Goal: Check status: Check status

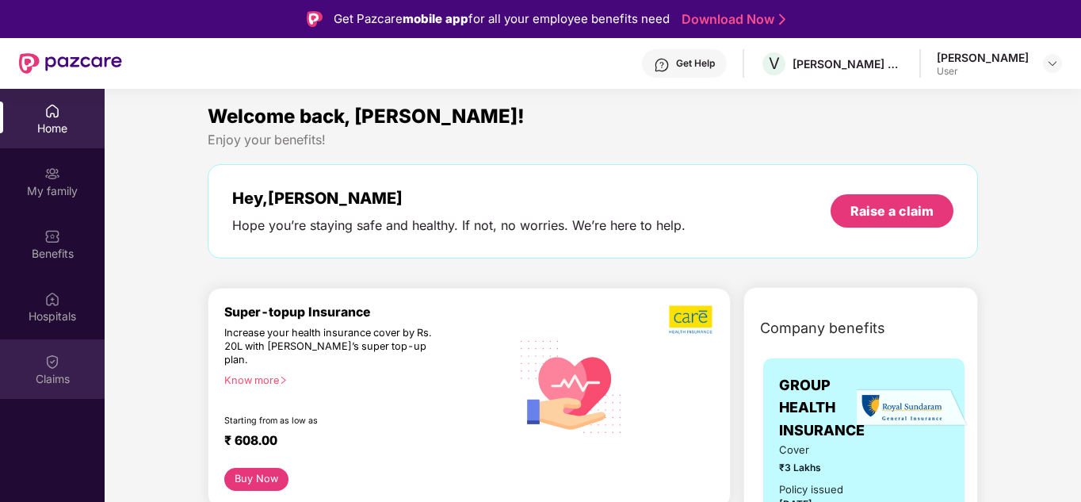
click at [60, 371] on div "Claims" at bounding box center [52, 379] width 105 height 16
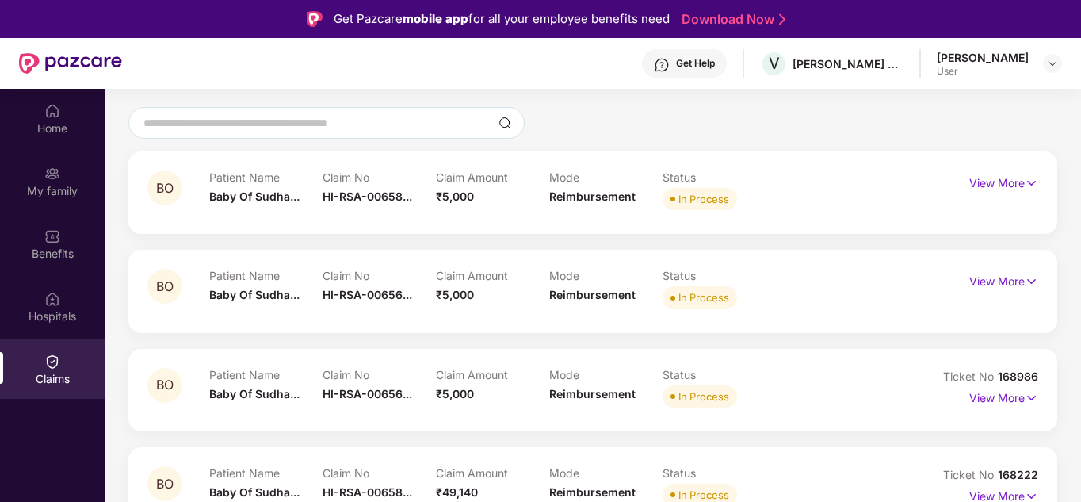
scroll to position [158, 0]
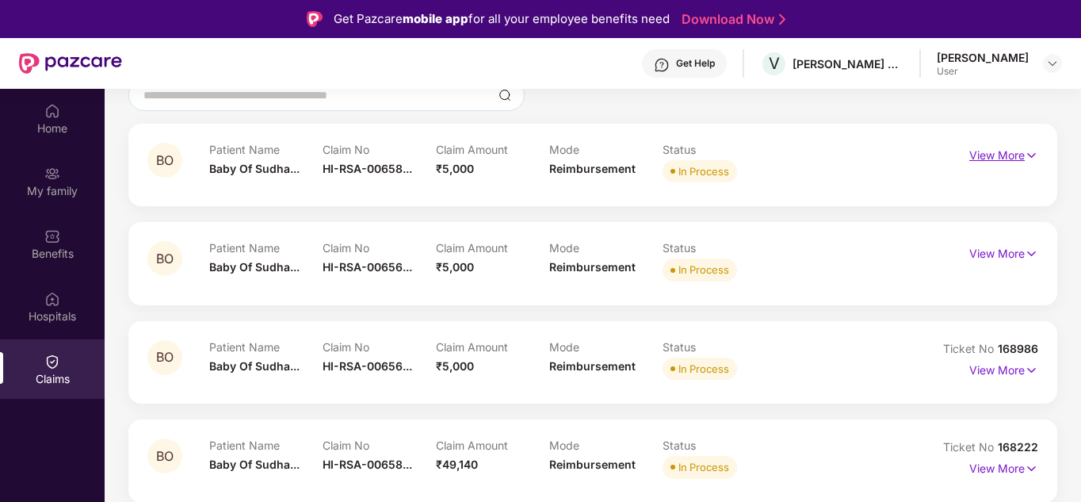
click at [1006, 155] on p "View More" at bounding box center [1003, 153] width 69 height 21
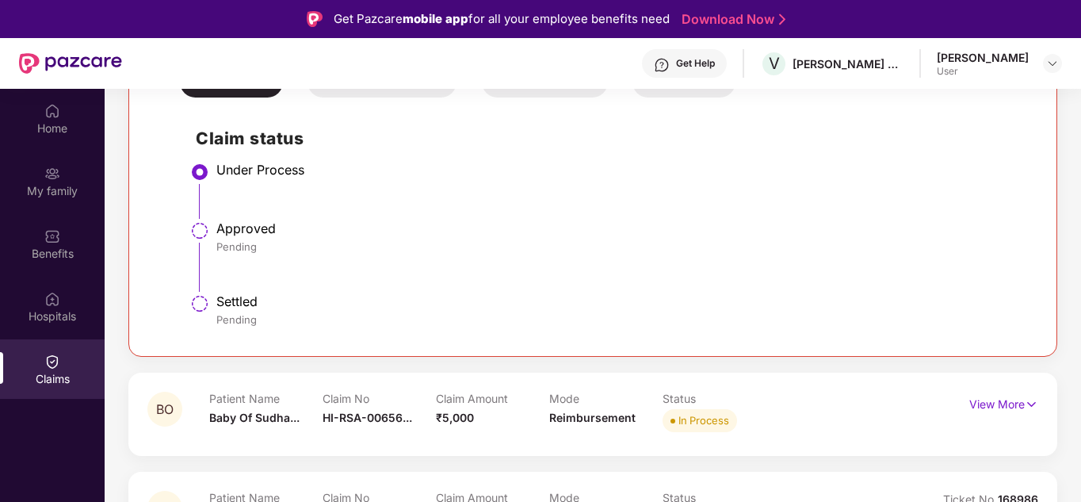
scroll to position [396, 0]
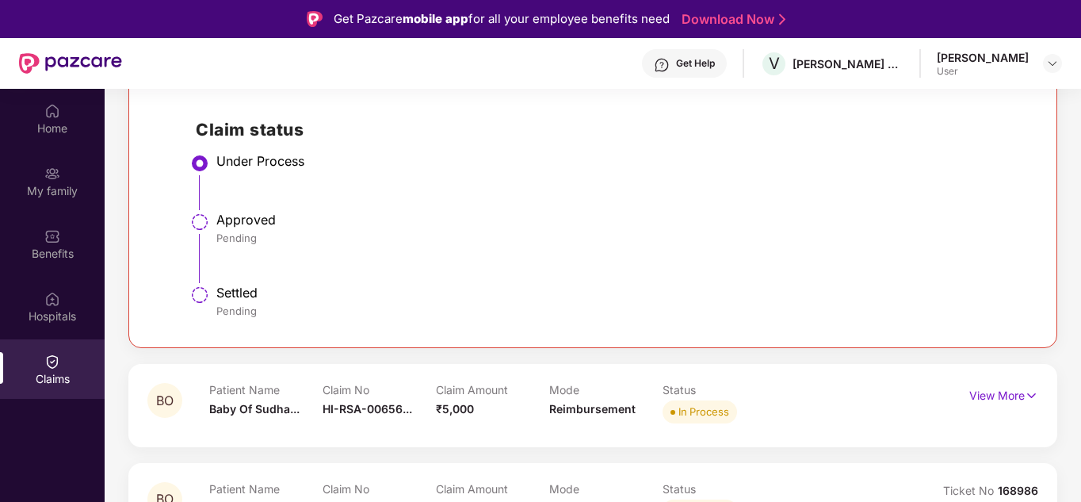
click at [220, 227] on div "Approved" at bounding box center [618, 220] width 805 height 16
click at [200, 219] on img at bounding box center [199, 221] width 19 height 19
click at [44, 196] on div "My family" at bounding box center [52, 191] width 105 height 16
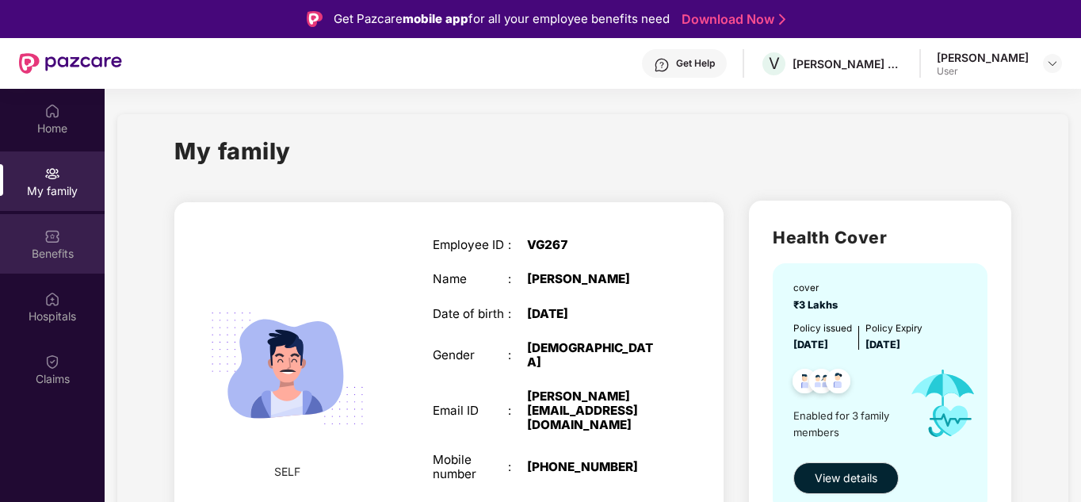
click at [57, 233] on img at bounding box center [52, 236] width 16 height 16
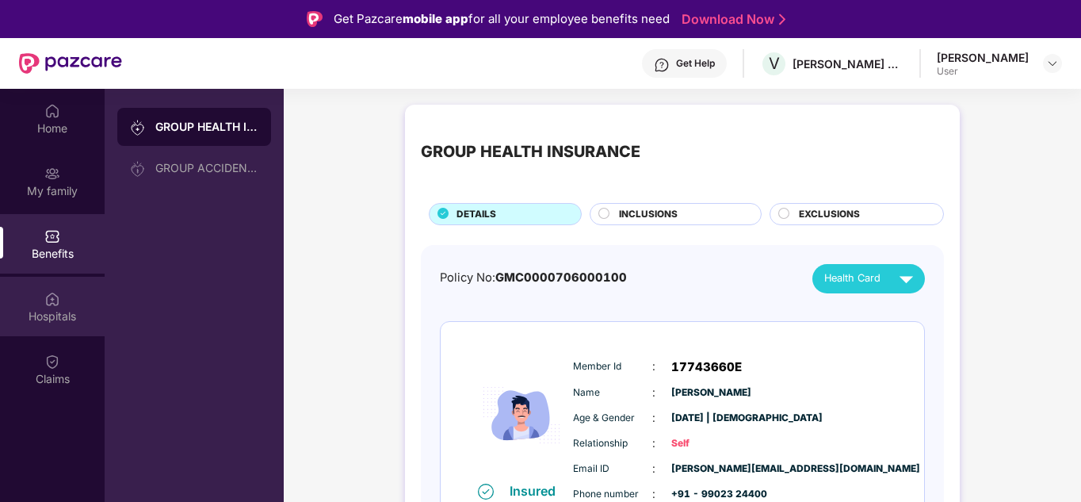
click at [68, 304] on div "Hospitals" at bounding box center [52, 306] width 105 height 59
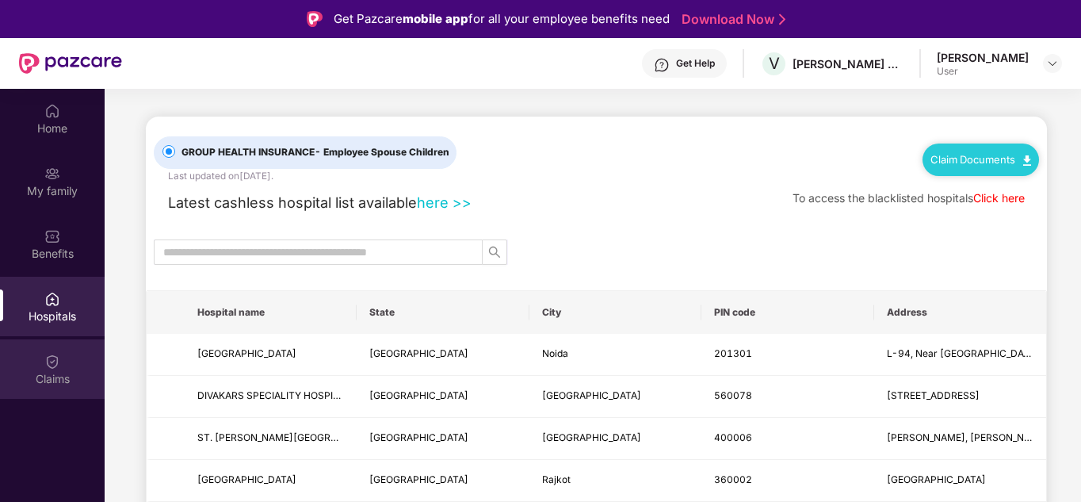
click at [45, 362] on img at bounding box center [52, 361] width 16 height 16
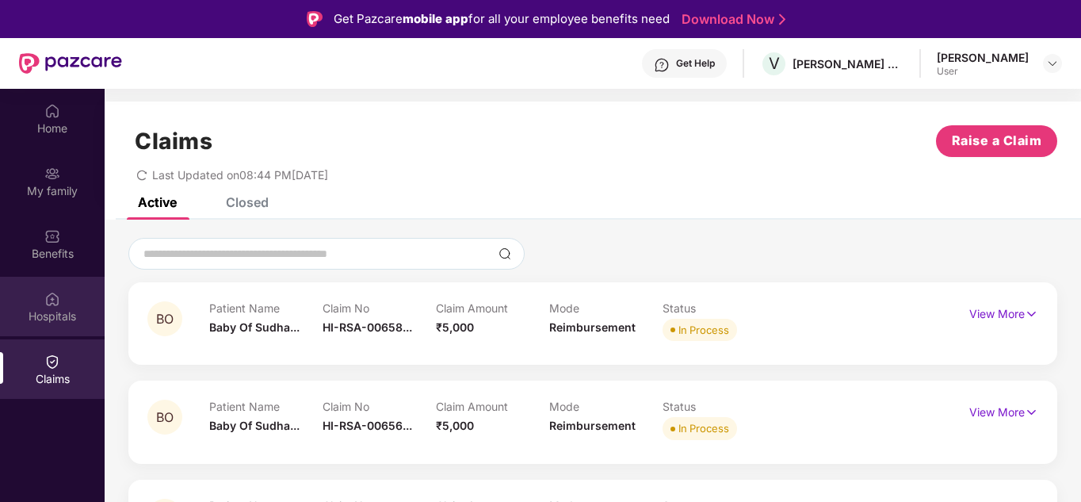
click at [48, 304] on img at bounding box center [52, 299] width 16 height 16
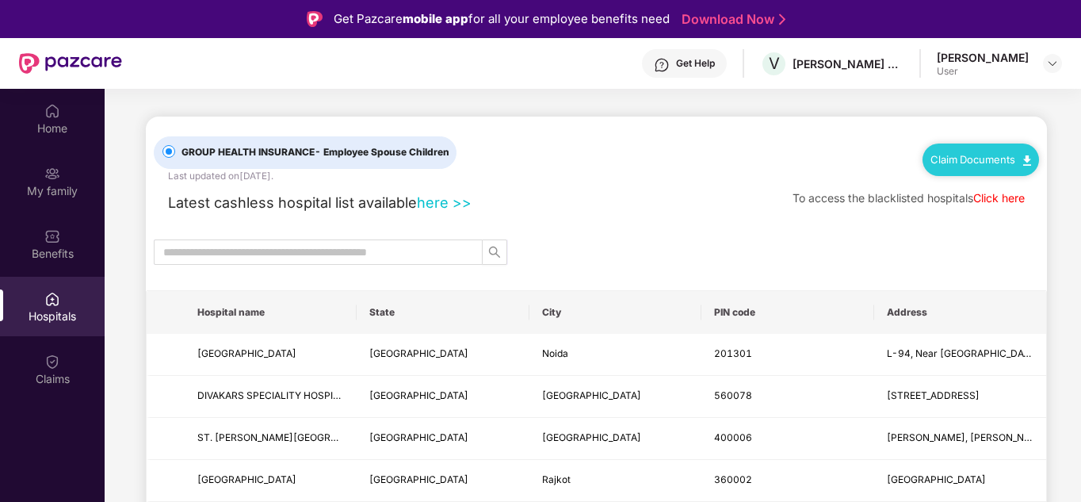
click at [464, 205] on link "here >>" at bounding box center [444, 201] width 55 height 17
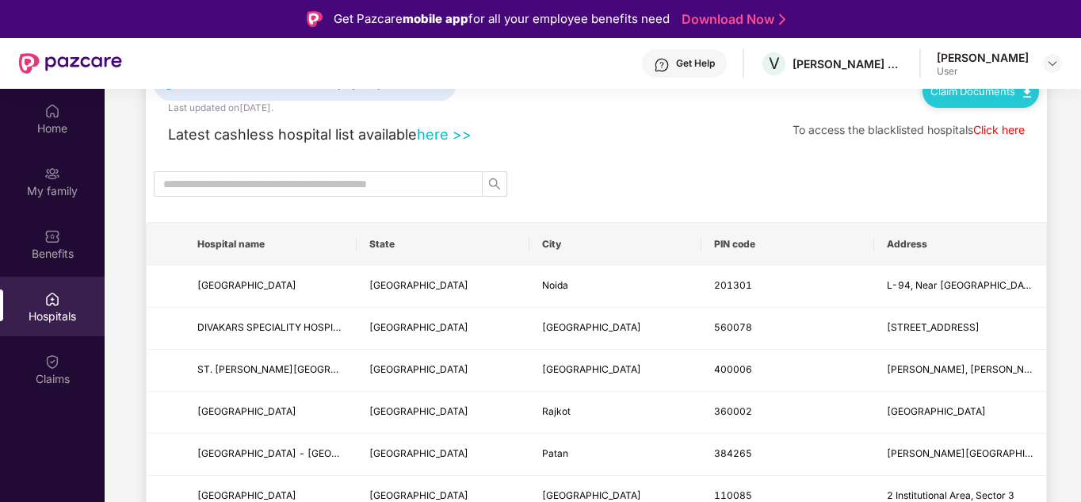
scroll to position [158, 0]
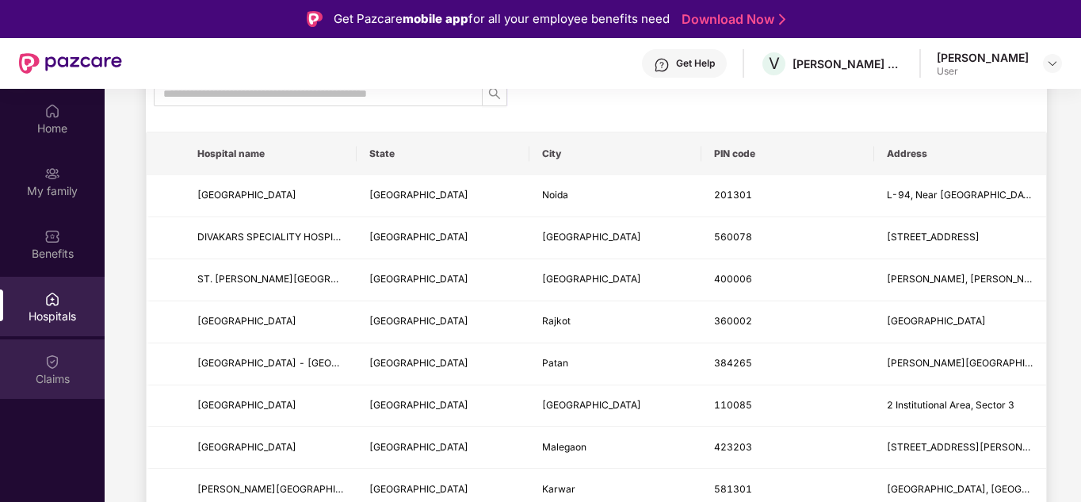
click at [60, 375] on div "Claims" at bounding box center [52, 379] width 105 height 16
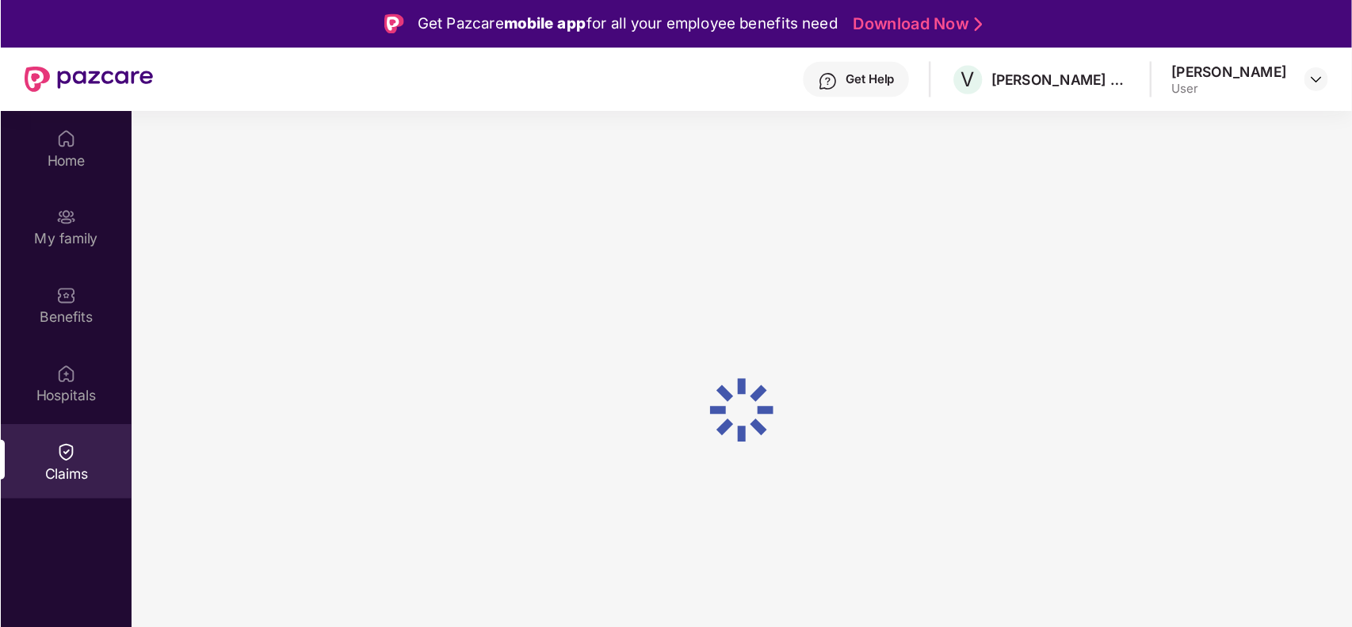
scroll to position [0, 0]
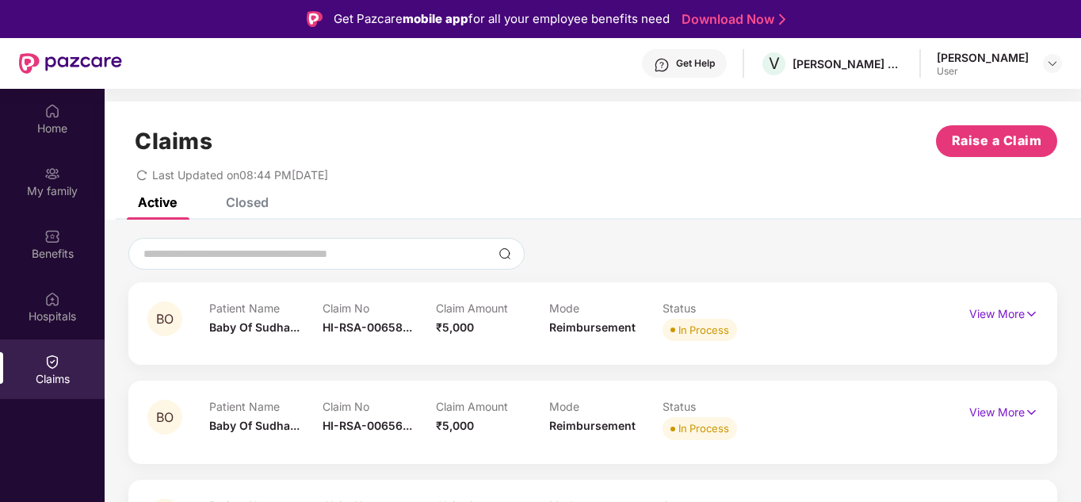
drag, startPoint x: 251, startPoint y: 193, endPoint x: 248, endPoint y: 207, distance: 14.6
click at [250, 194] on div "Claims Raise a Claim Last Updated on 08:44 PM[DATE]" at bounding box center [593, 149] width 976 height 96
click at [247, 209] on div "Closed" at bounding box center [247, 202] width 43 height 16
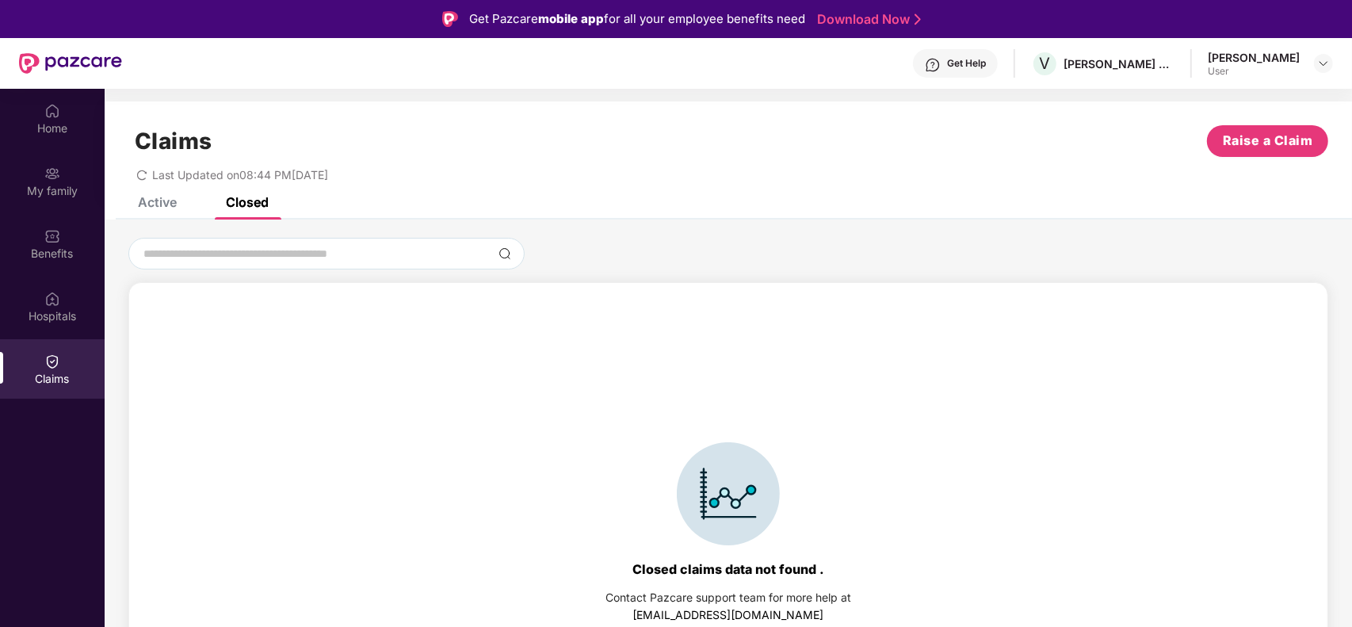
click at [168, 196] on div "Claims Raise a Claim Last Updated on 08:44 PM[DATE]" at bounding box center [728, 149] width 1247 height 96
click at [155, 206] on div "Active" at bounding box center [157, 202] width 39 height 16
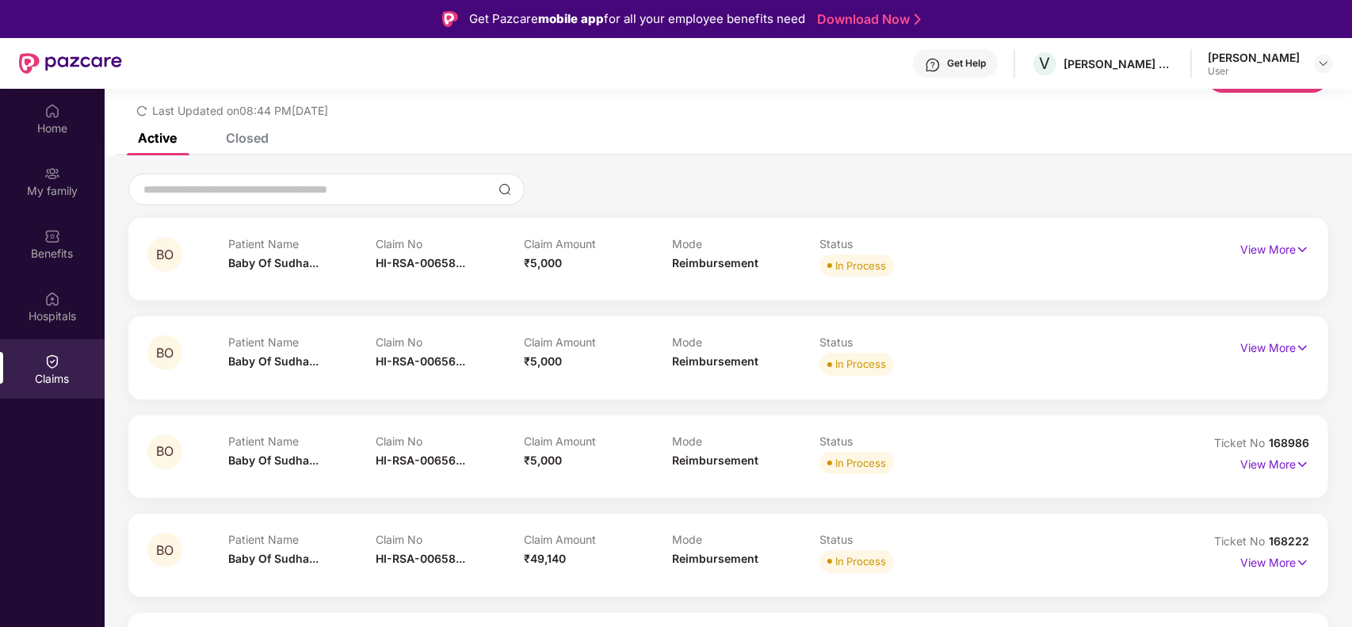
scroll to position [198, 0]
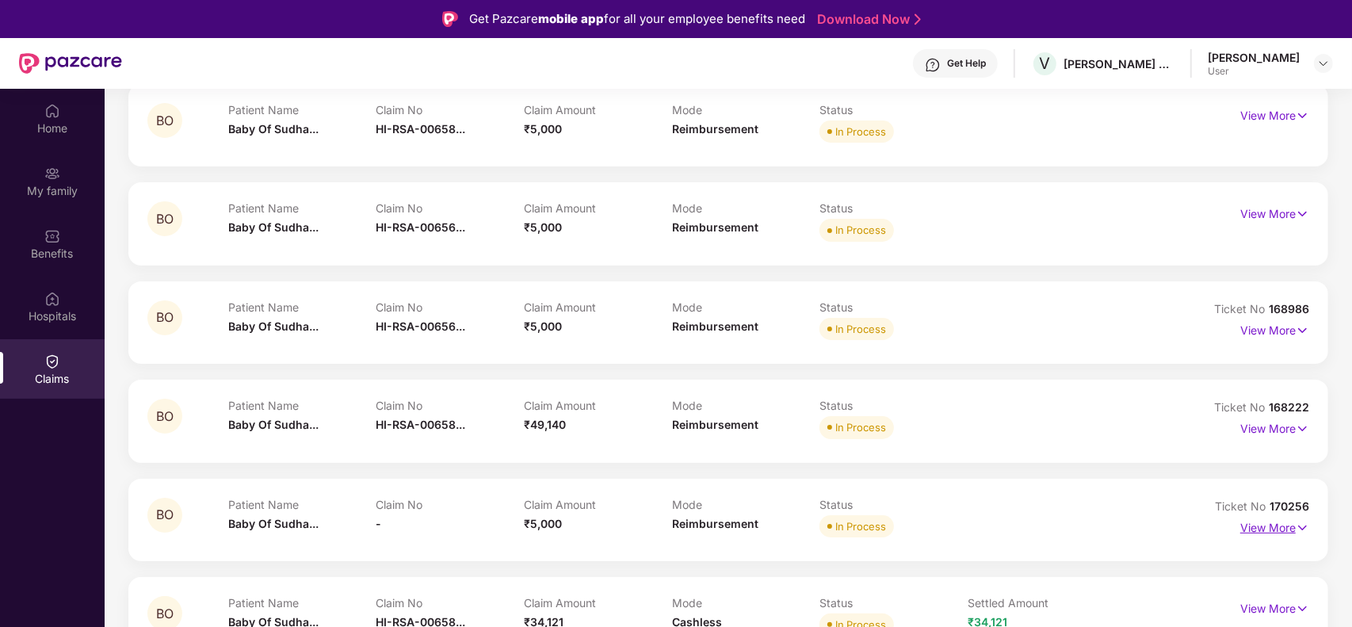
click at [1080, 474] on p "View More" at bounding box center [1274, 525] width 69 height 21
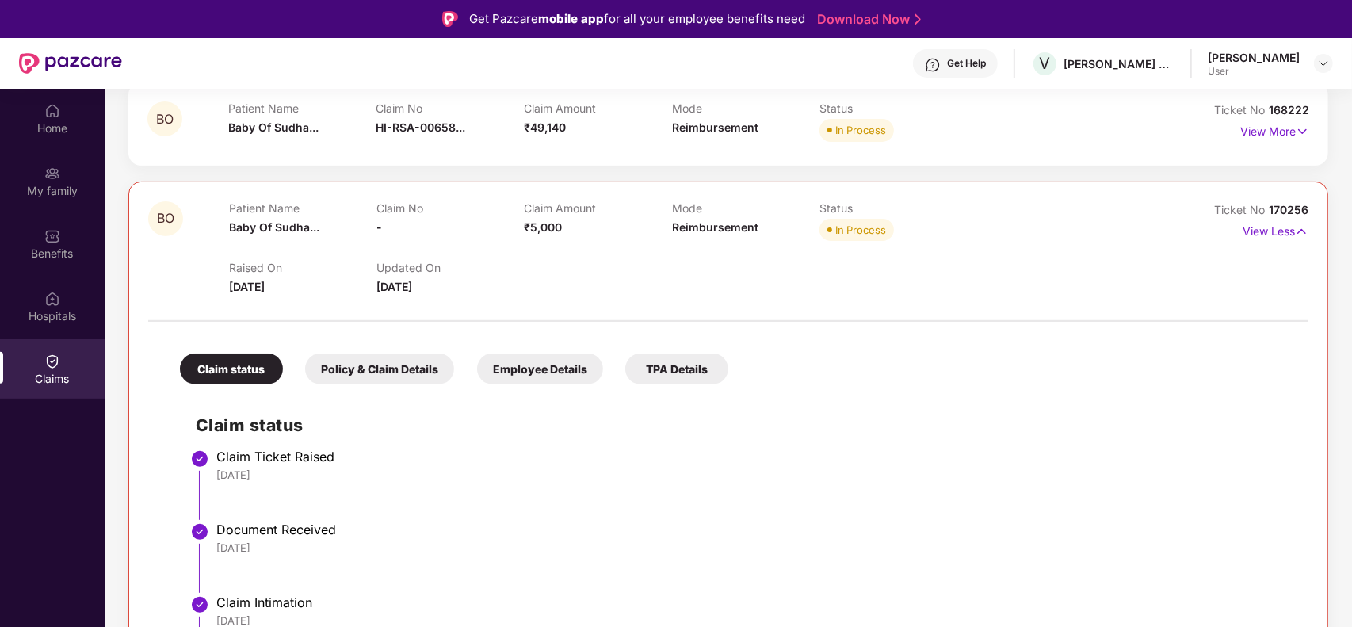
scroll to position [594, 0]
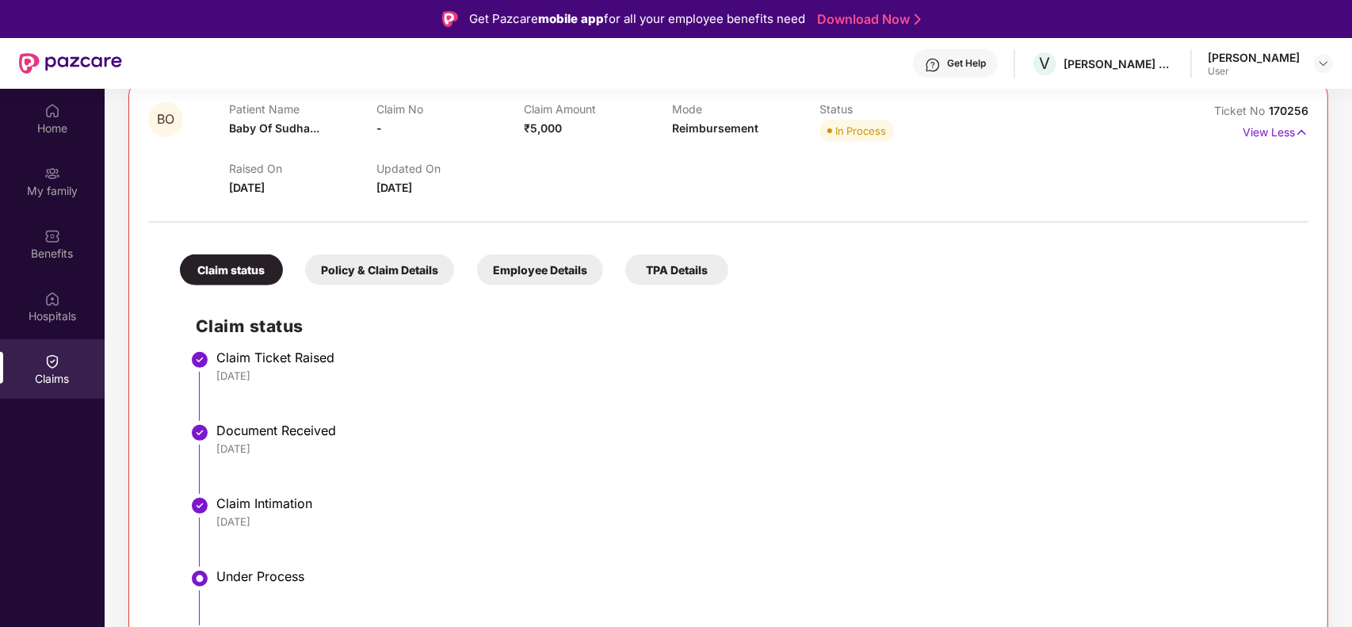
click at [361, 275] on div "Policy & Claim Details" at bounding box center [379, 269] width 149 height 31
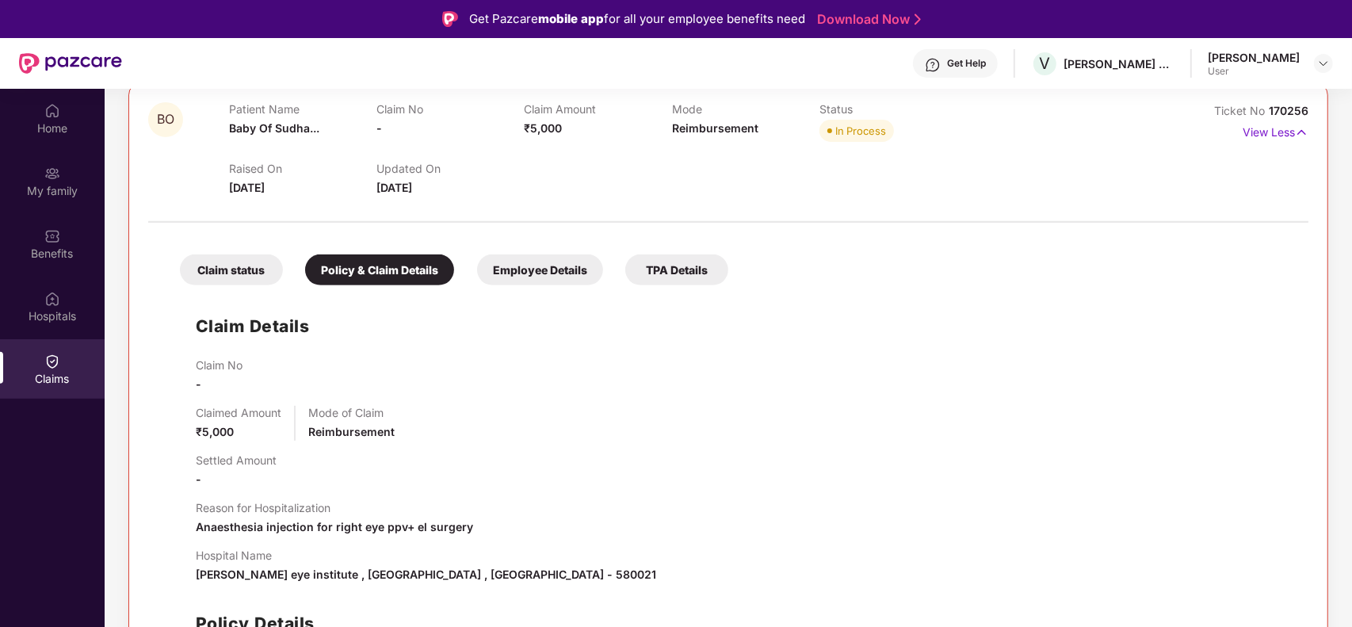
click at [533, 271] on div "Employee Details" at bounding box center [540, 269] width 126 height 31
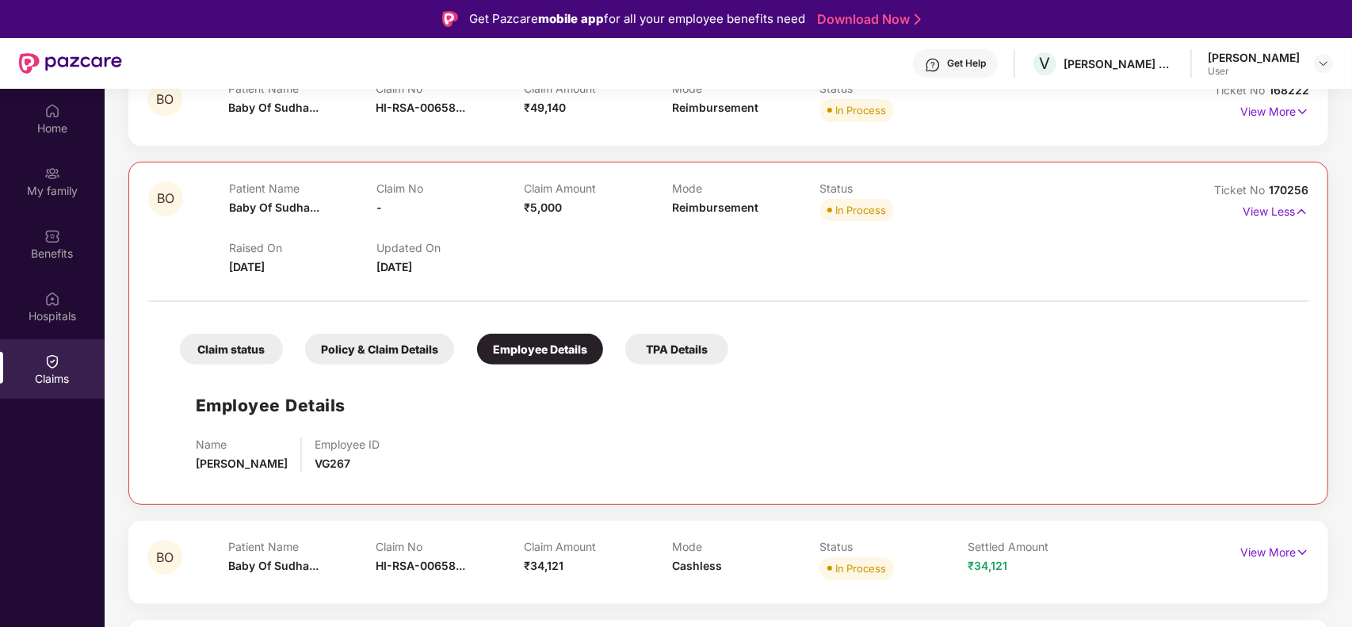
scroll to position [396, 0]
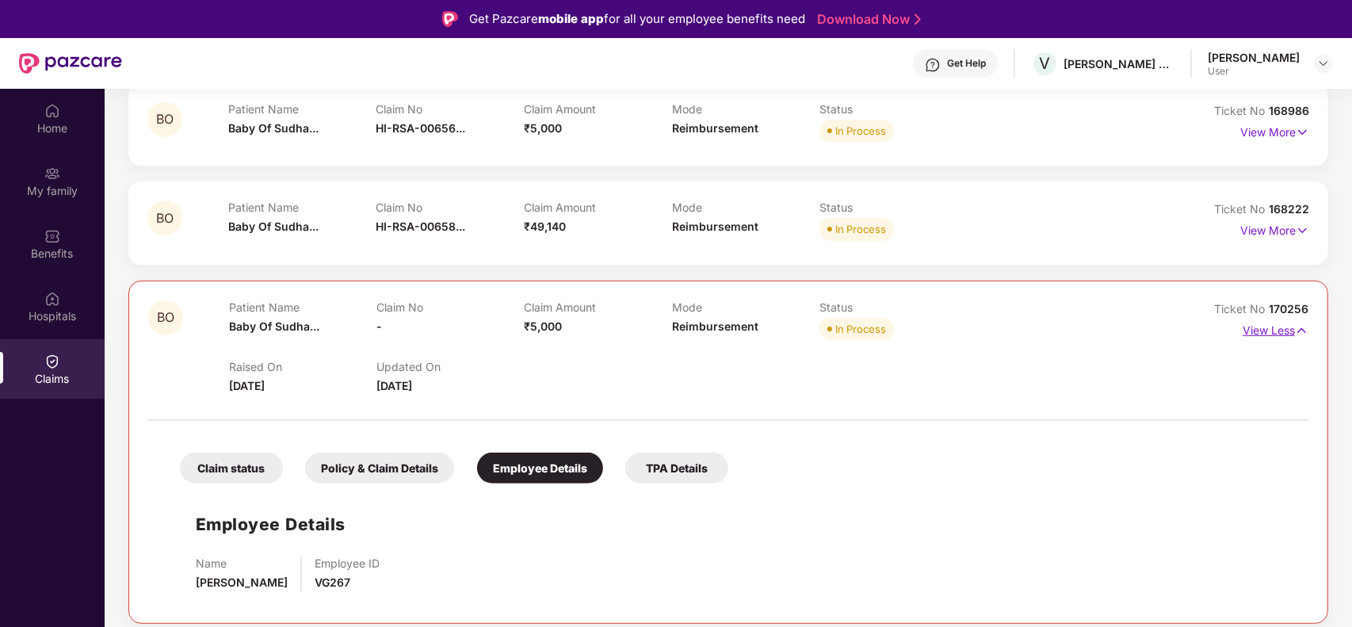
click at [1080, 326] on img at bounding box center [1301, 330] width 13 height 17
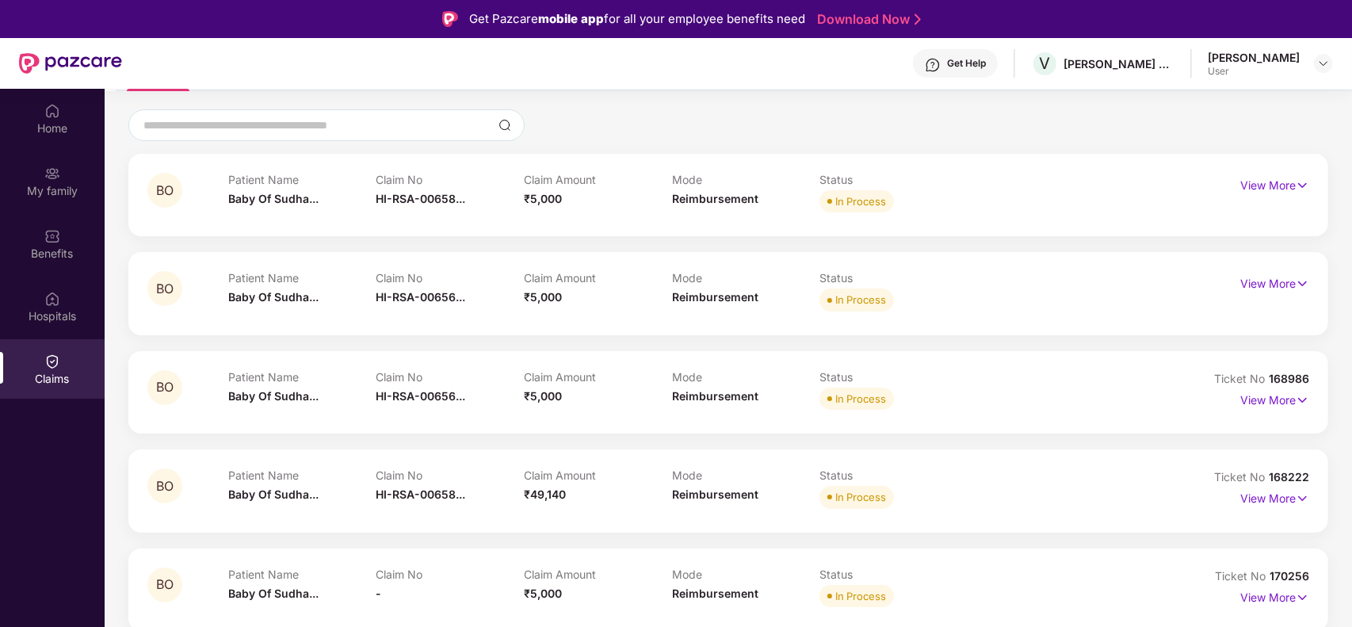
scroll to position [99, 0]
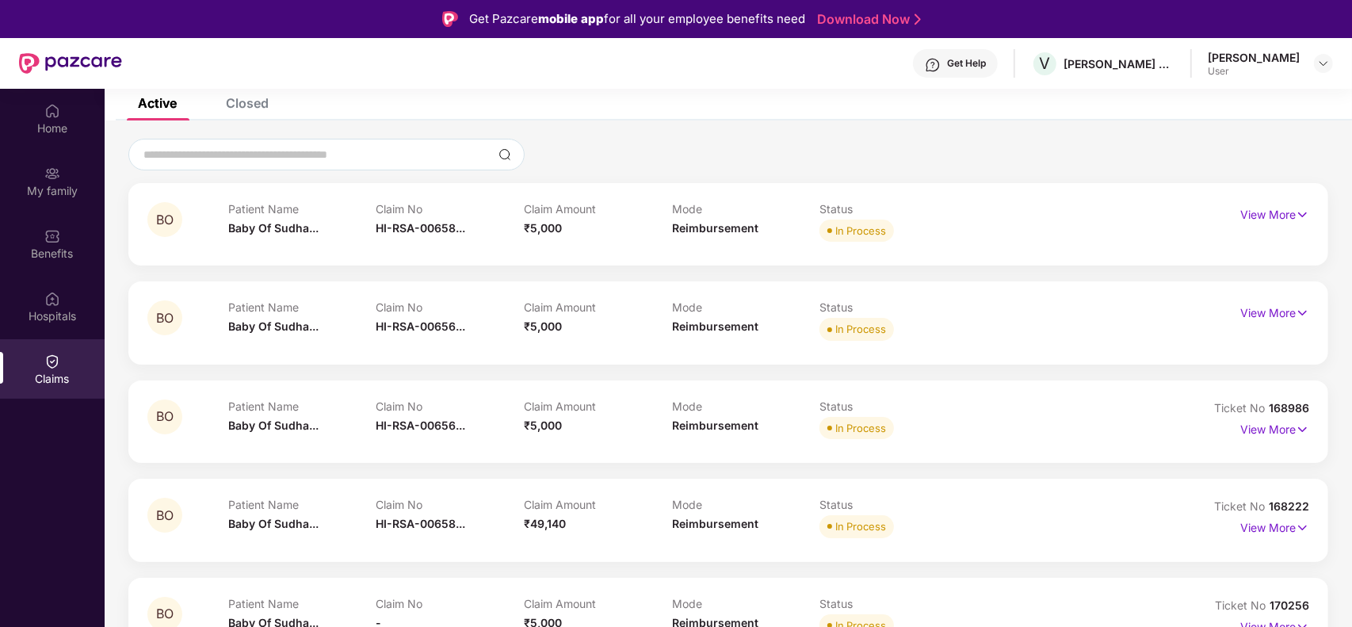
click at [1080, 202] on p "View More" at bounding box center [1274, 212] width 69 height 21
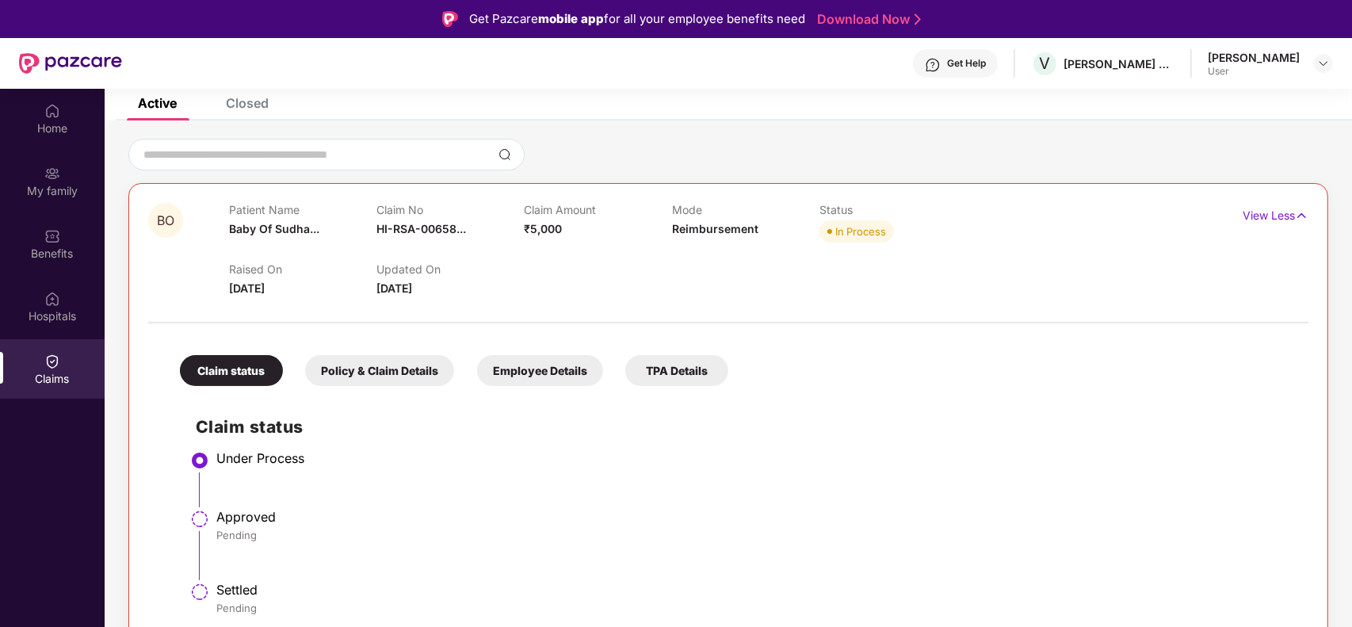
click at [393, 349] on div "Claim status Policy & Claim Details Employee Details TPA Details" at bounding box center [446, 362] width 564 height 47
click at [1080, 214] on img at bounding box center [1301, 215] width 13 height 17
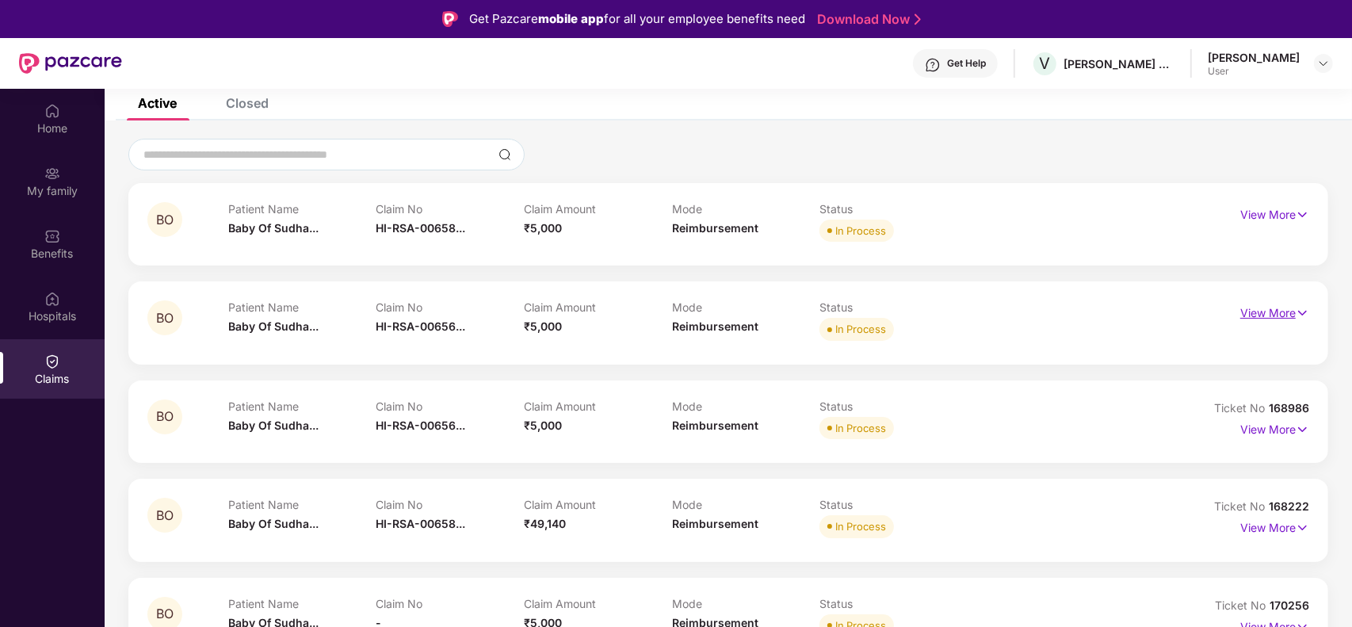
click at [1080, 314] on p "View More" at bounding box center [1274, 310] width 69 height 21
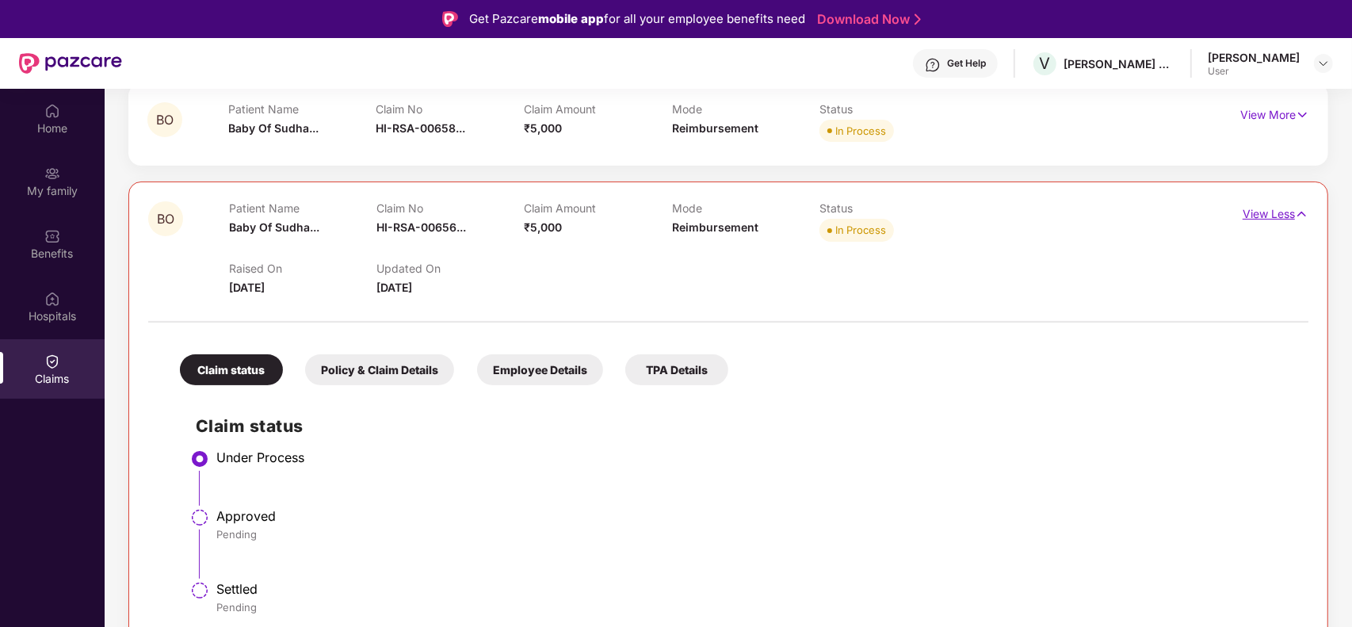
scroll to position [198, 0]
click at [1080, 208] on img at bounding box center [1301, 214] width 13 height 17
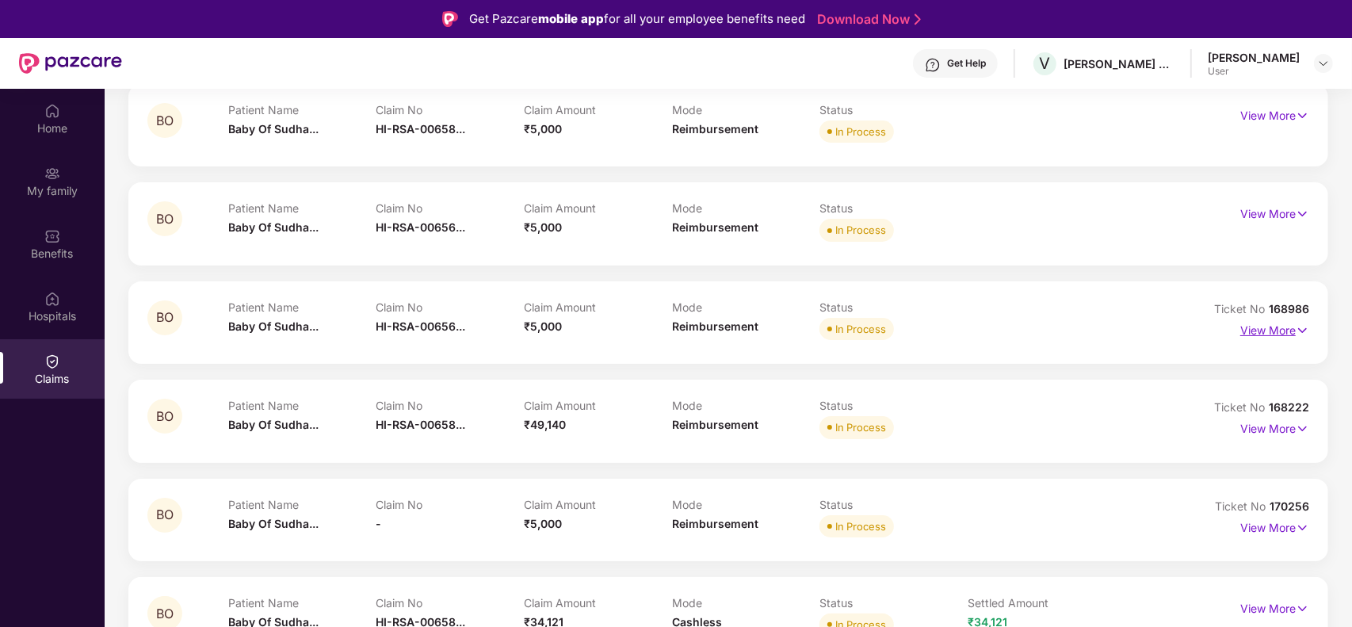
click at [1080, 327] on p "View More" at bounding box center [1274, 328] width 69 height 21
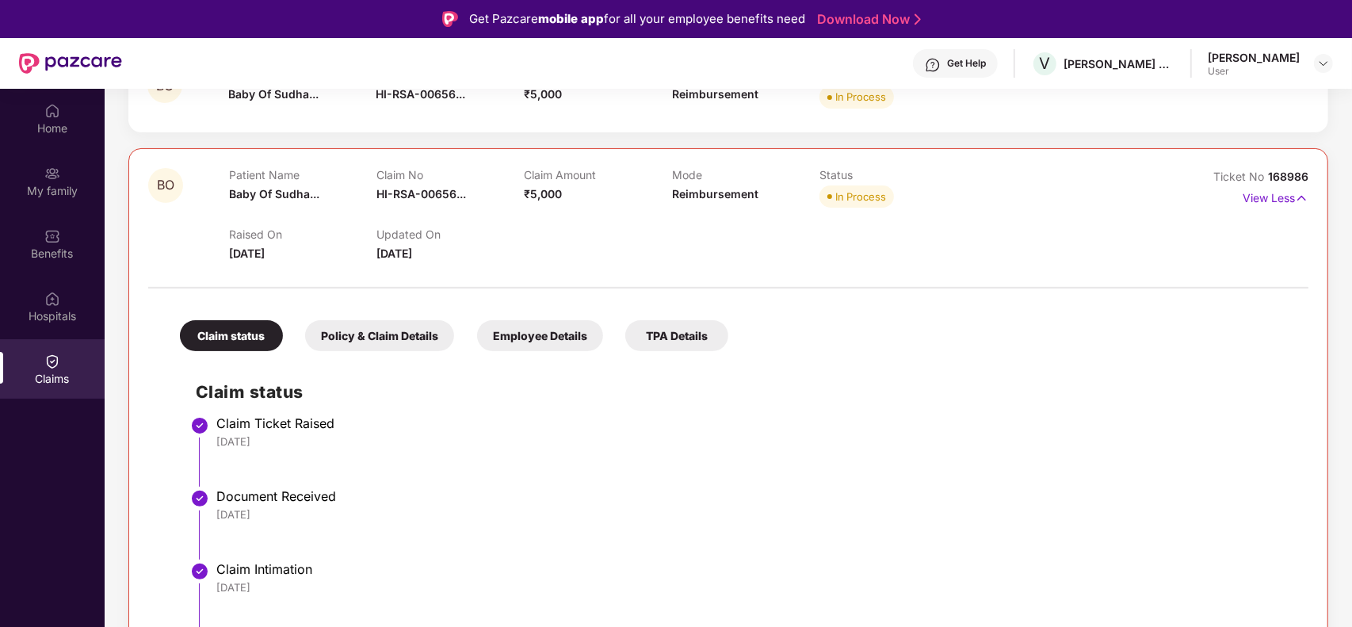
scroll to position [297, 0]
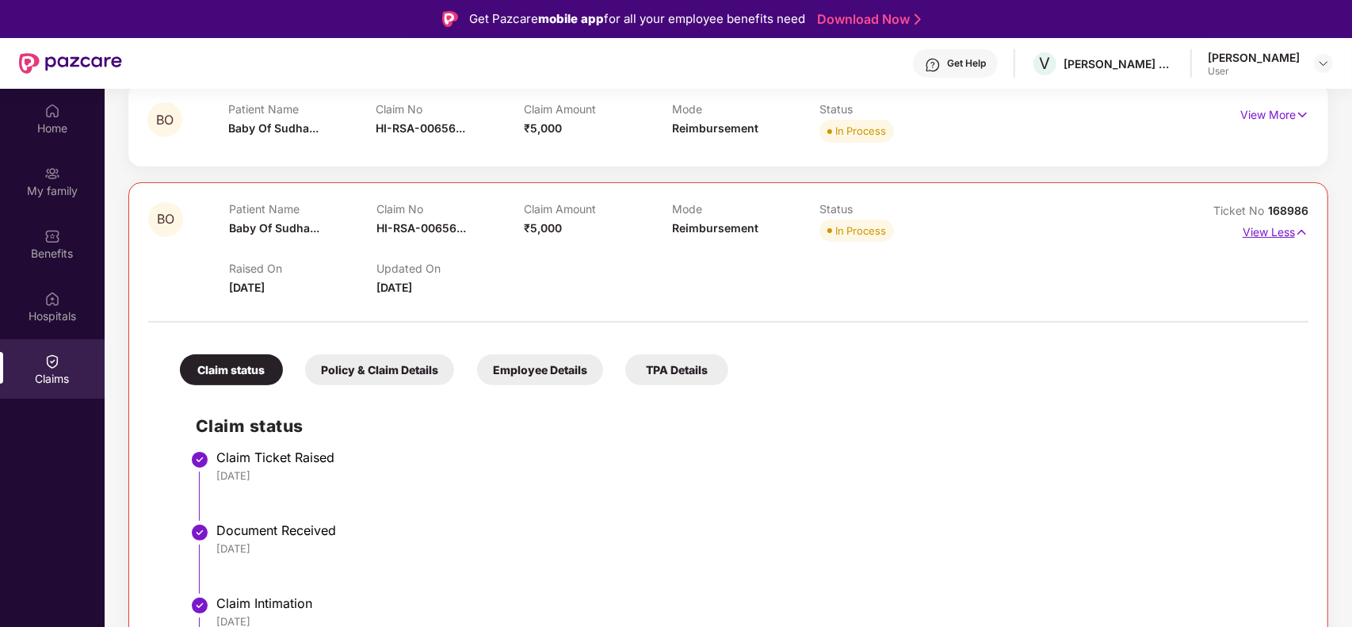
click at [1080, 232] on img at bounding box center [1301, 231] width 13 height 17
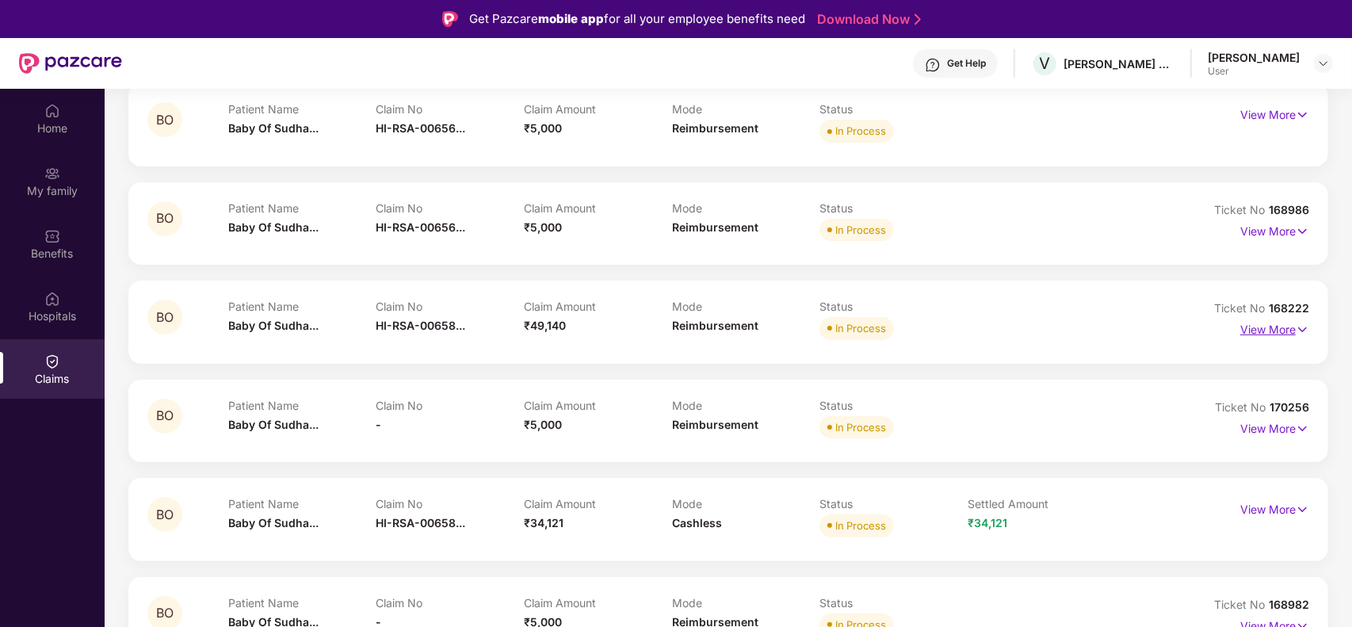
click at [1080, 333] on p "View More" at bounding box center [1274, 327] width 69 height 21
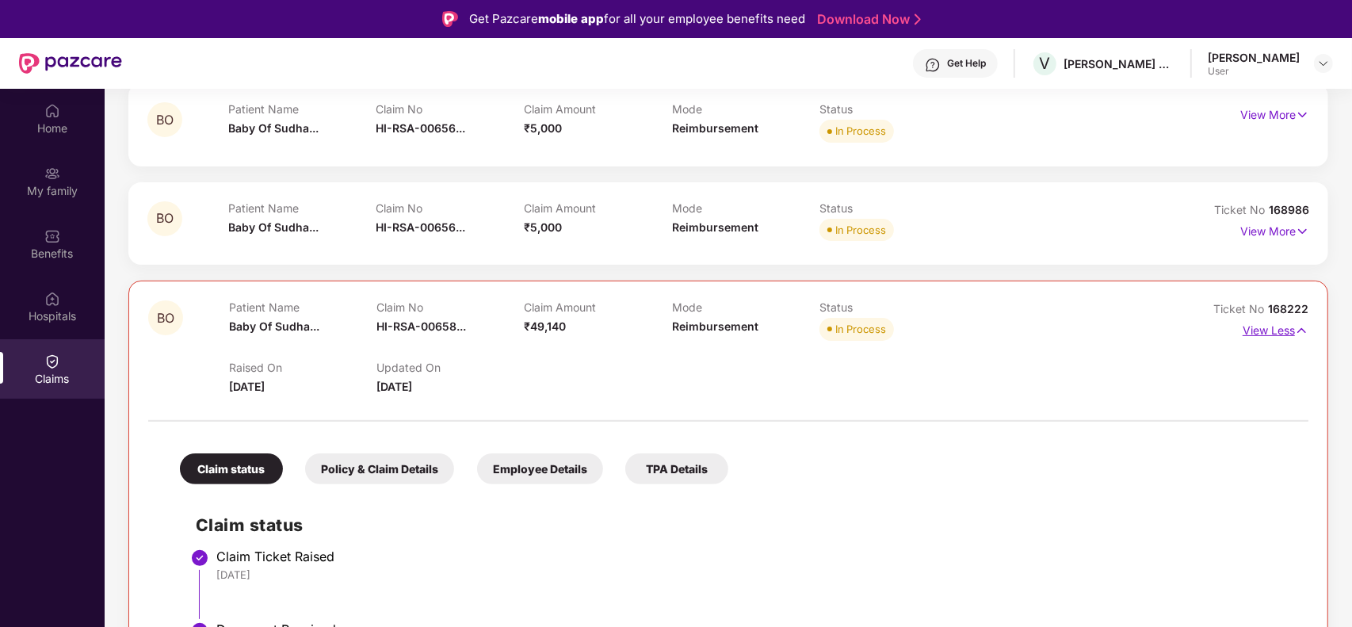
click at [1080, 326] on p "View Less" at bounding box center [1276, 328] width 66 height 21
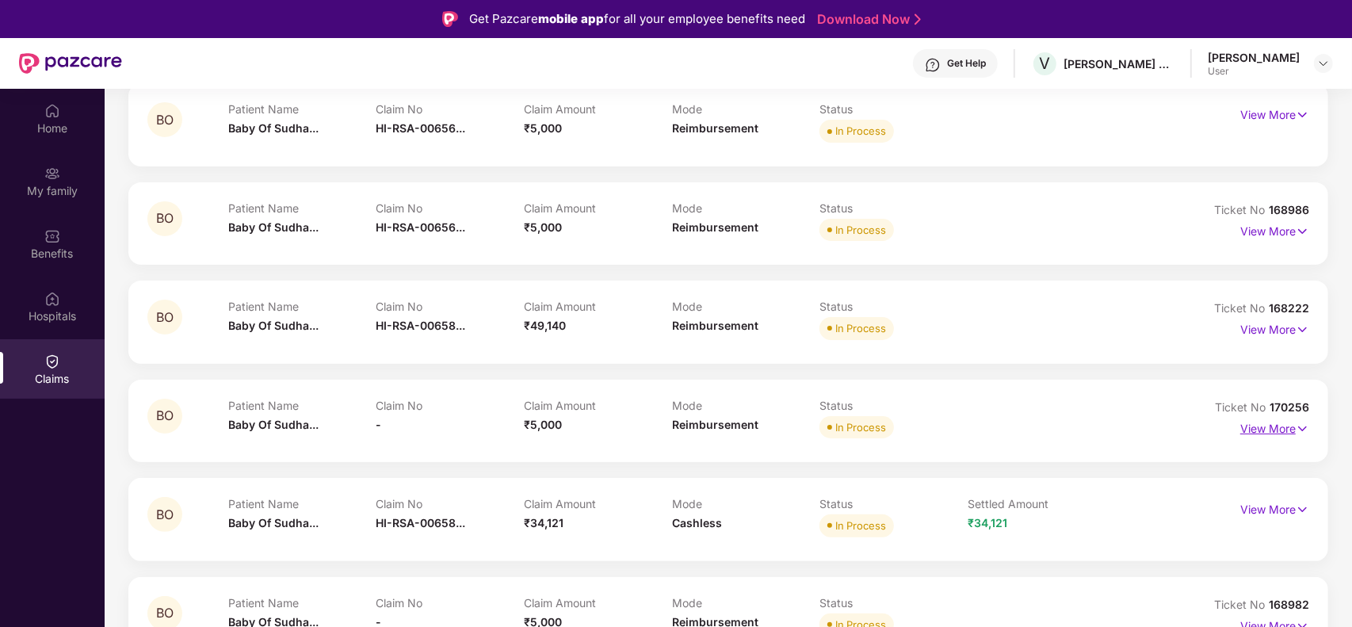
click at [1080, 426] on p "View More" at bounding box center [1274, 426] width 69 height 21
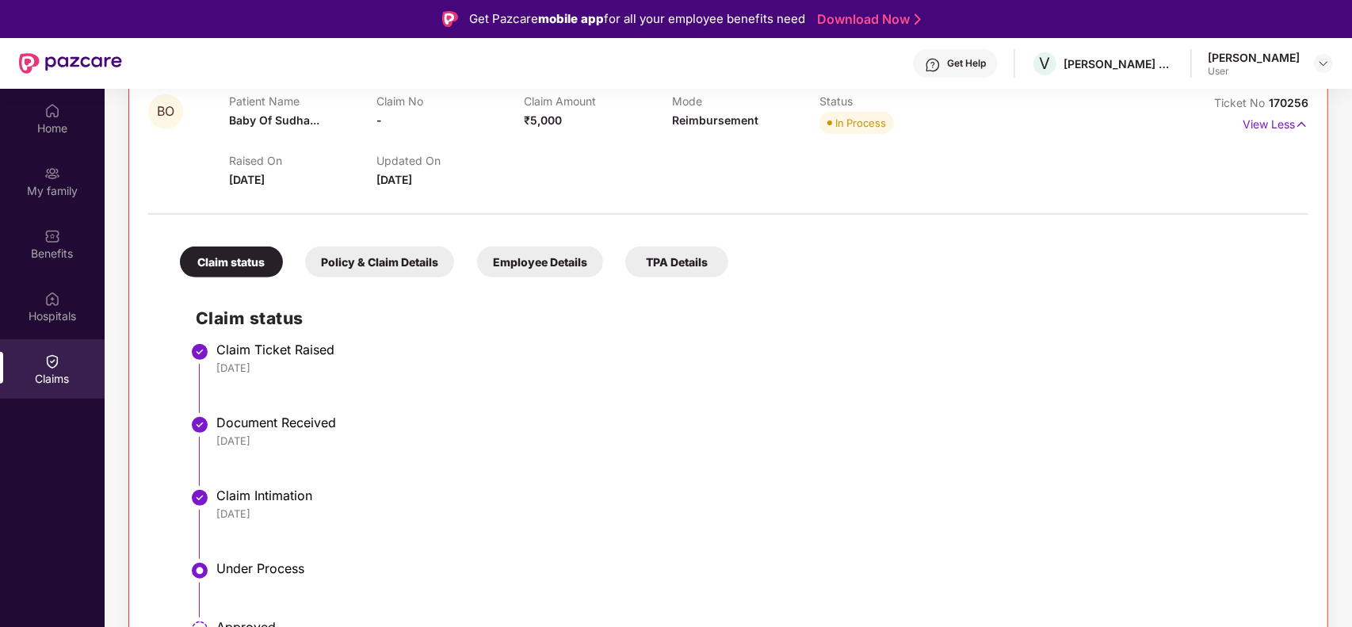
scroll to position [594, 0]
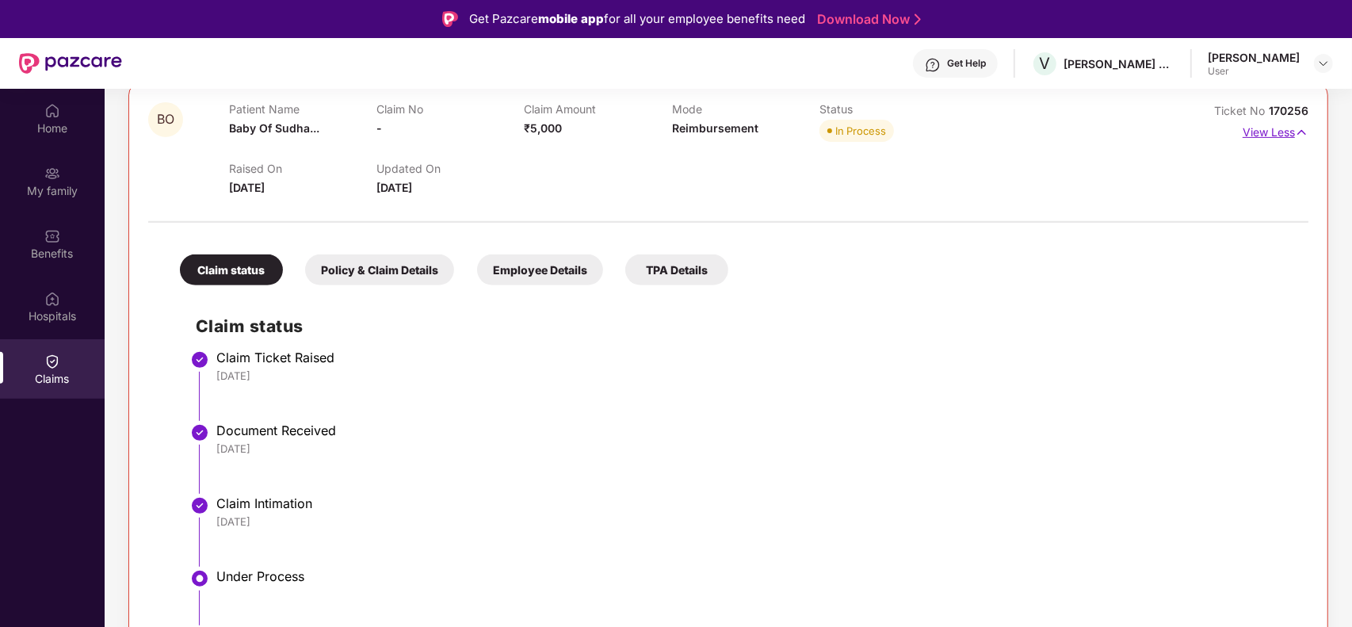
click at [1080, 133] on p "View Less" at bounding box center [1276, 130] width 66 height 21
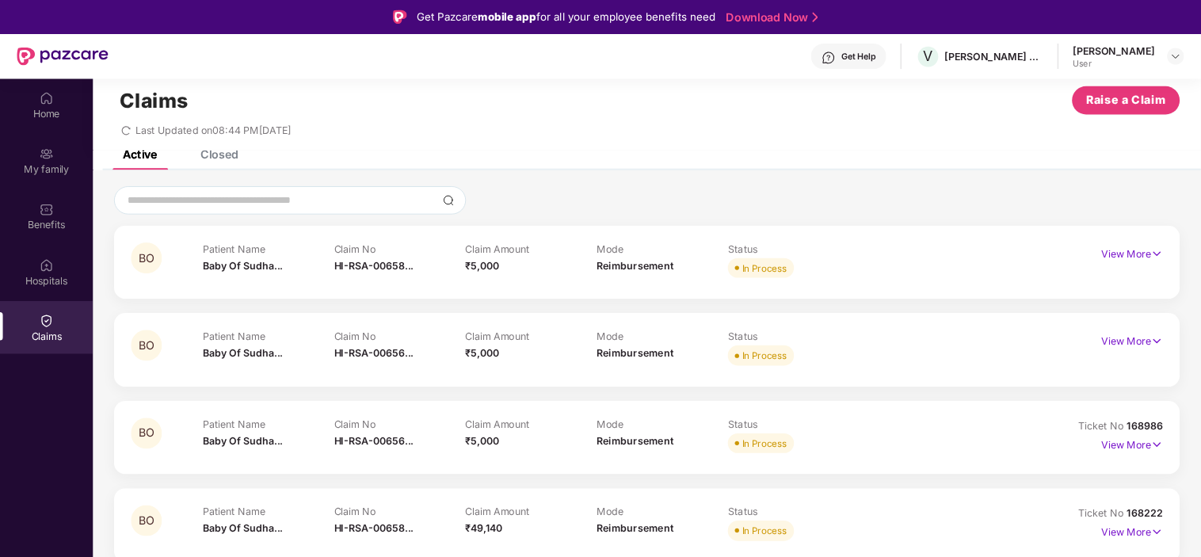
scroll to position [0, 0]
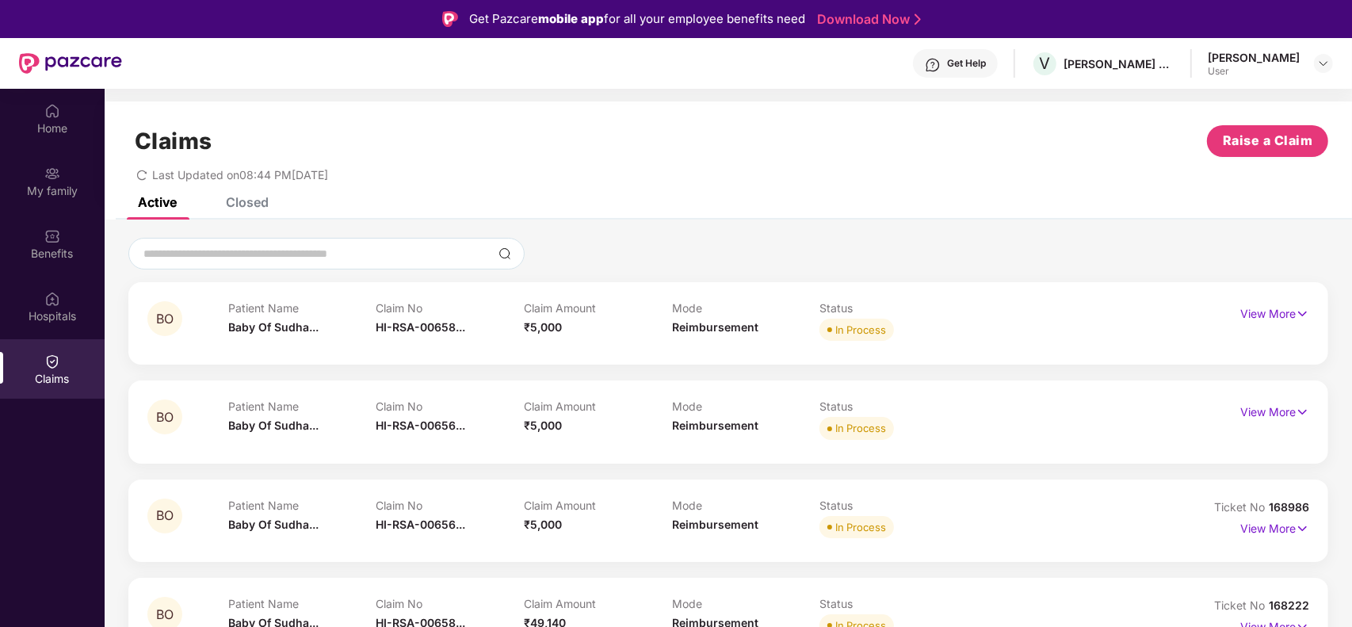
click at [266, 199] on div "Closed" at bounding box center [247, 202] width 43 height 16
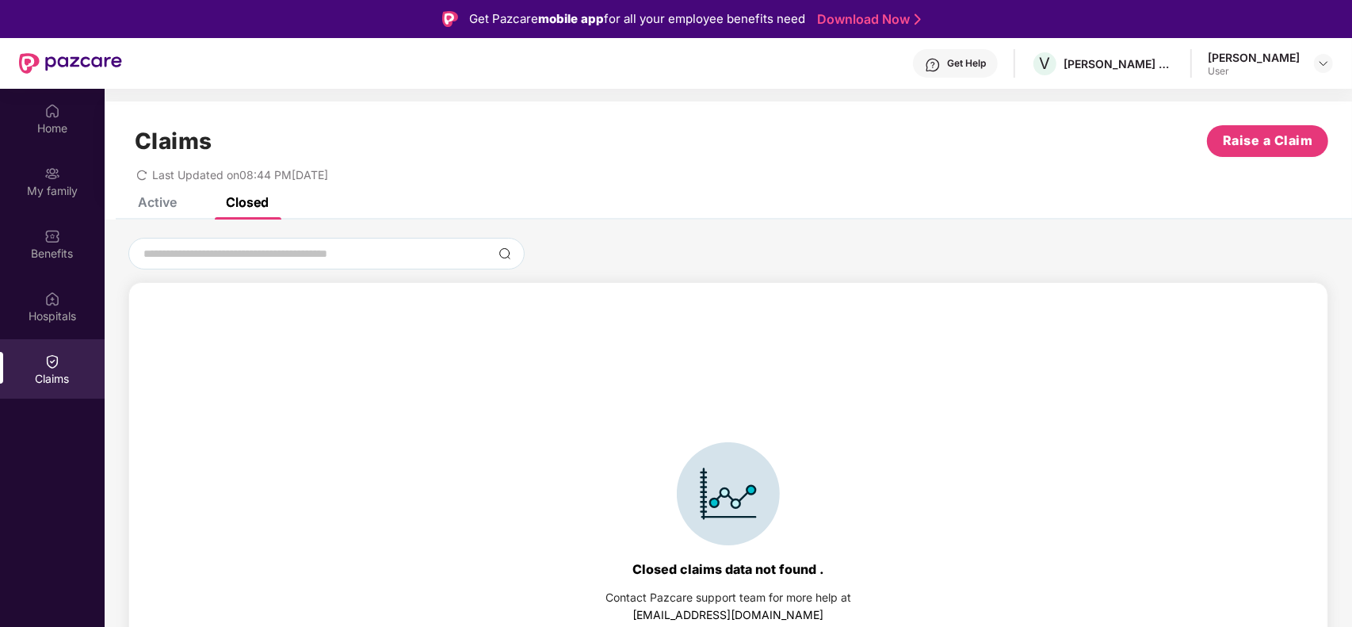
click at [252, 203] on div "Closed" at bounding box center [247, 202] width 43 height 16
click at [159, 204] on div "Active" at bounding box center [157, 202] width 39 height 16
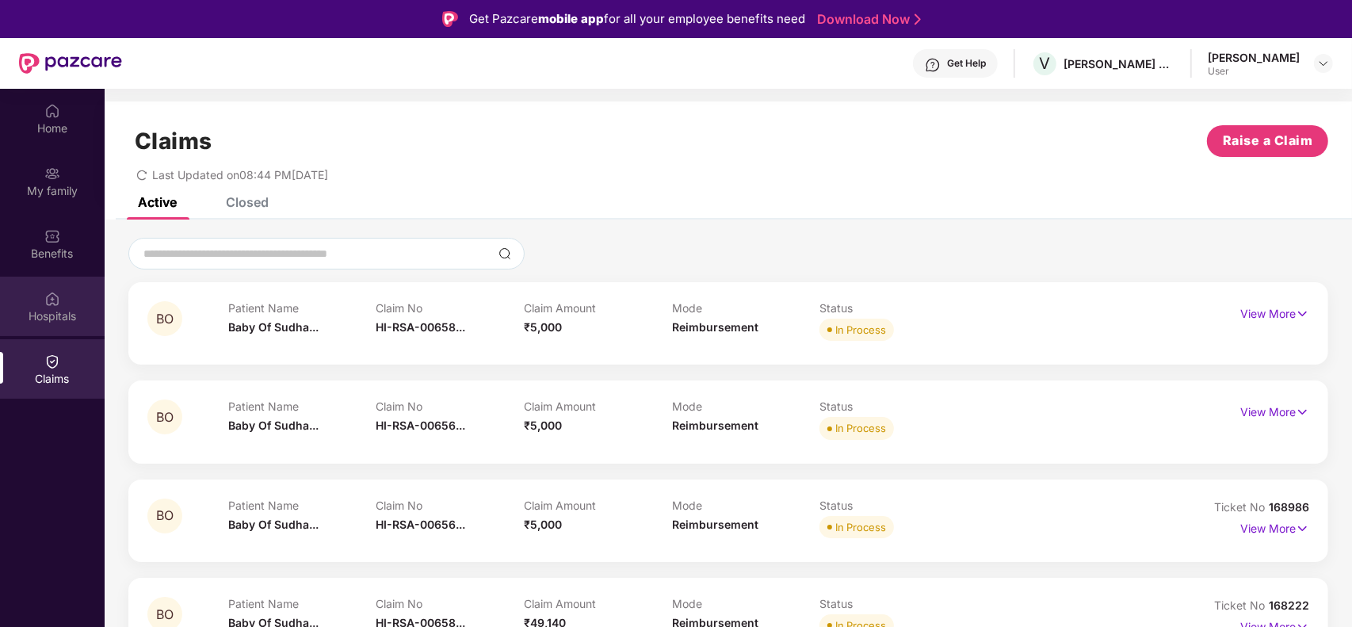
click at [55, 306] on div "Hospitals" at bounding box center [52, 306] width 105 height 59
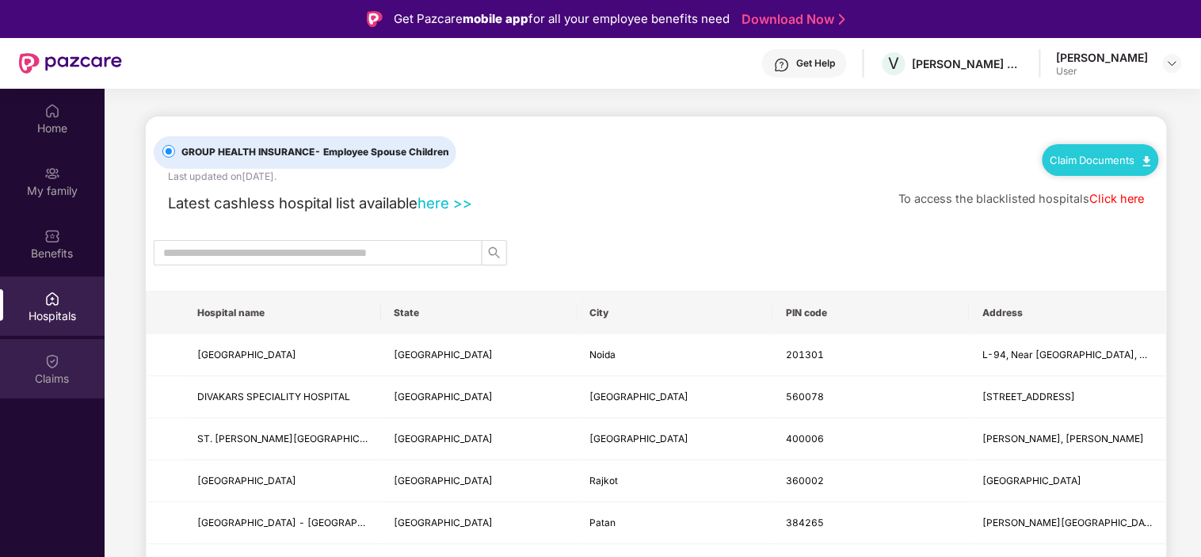
click at [54, 353] on img at bounding box center [52, 361] width 16 height 16
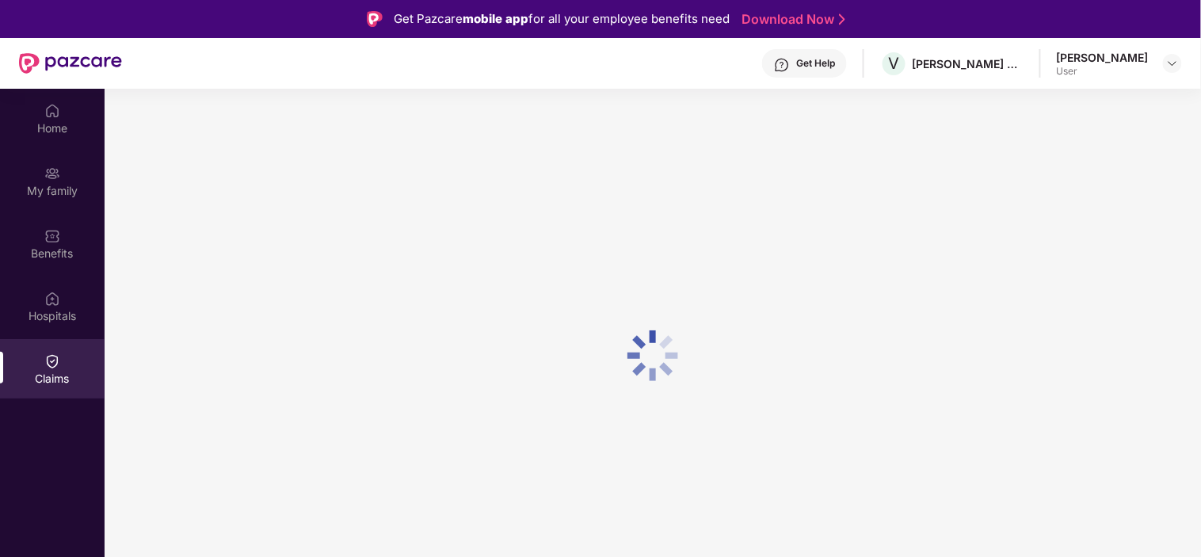
click at [54, 359] on img at bounding box center [52, 361] width 16 height 16
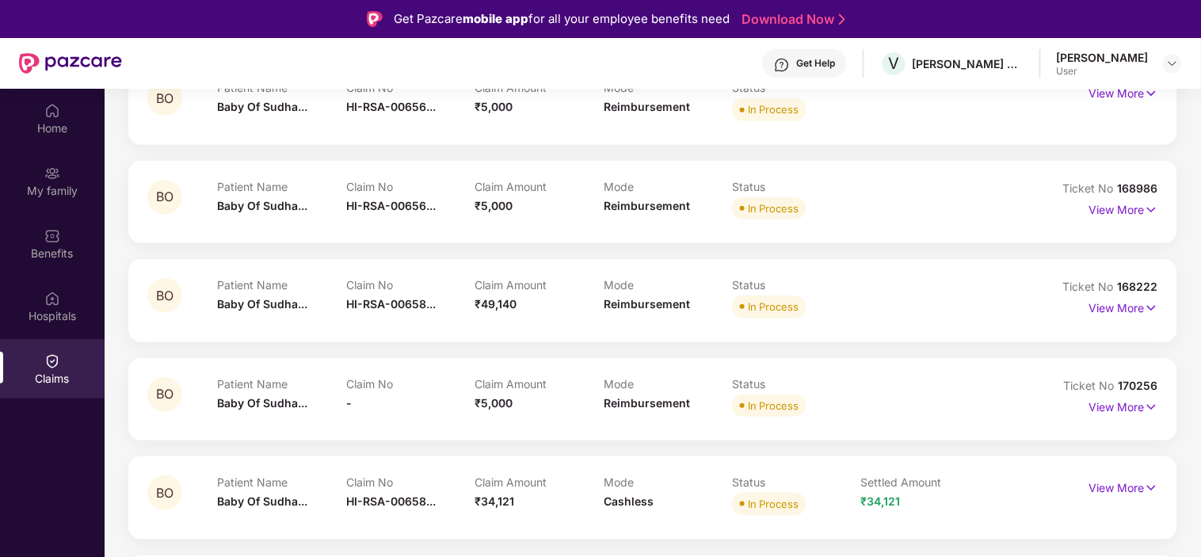
scroll to position [352, 0]
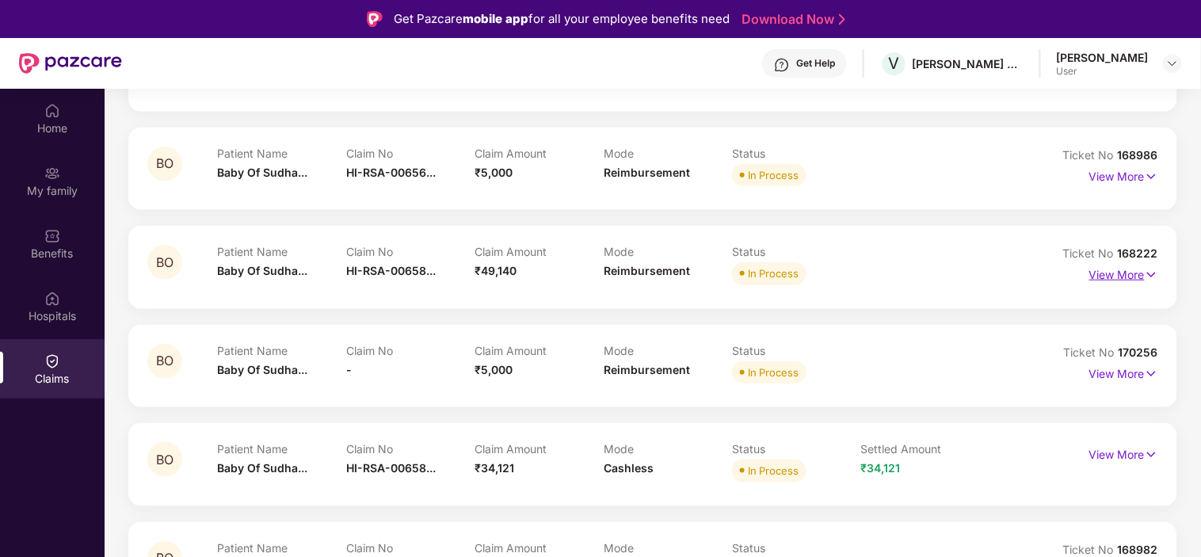
click at [1080, 277] on p "View More" at bounding box center [1124, 272] width 69 height 21
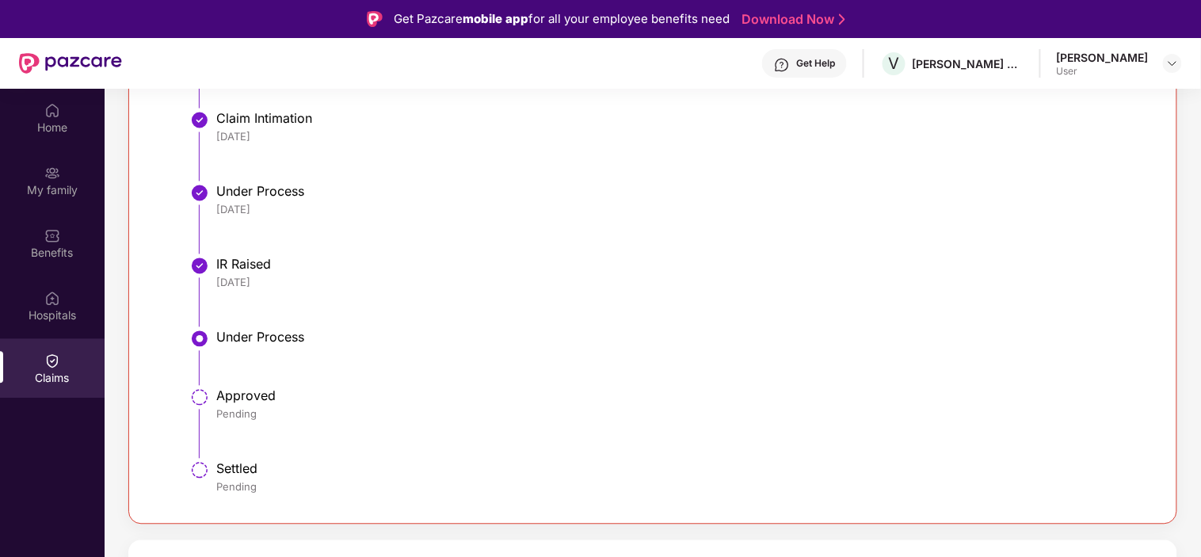
scroll to position [528, 0]
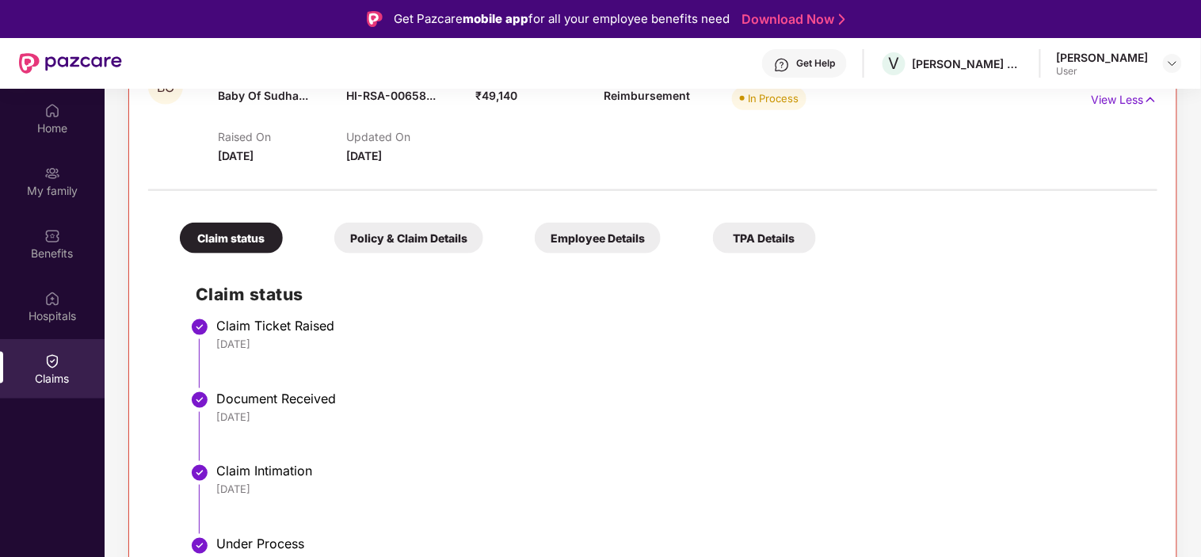
click at [432, 236] on div "Policy & Claim Details" at bounding box center [408, 238] width 149 height 31
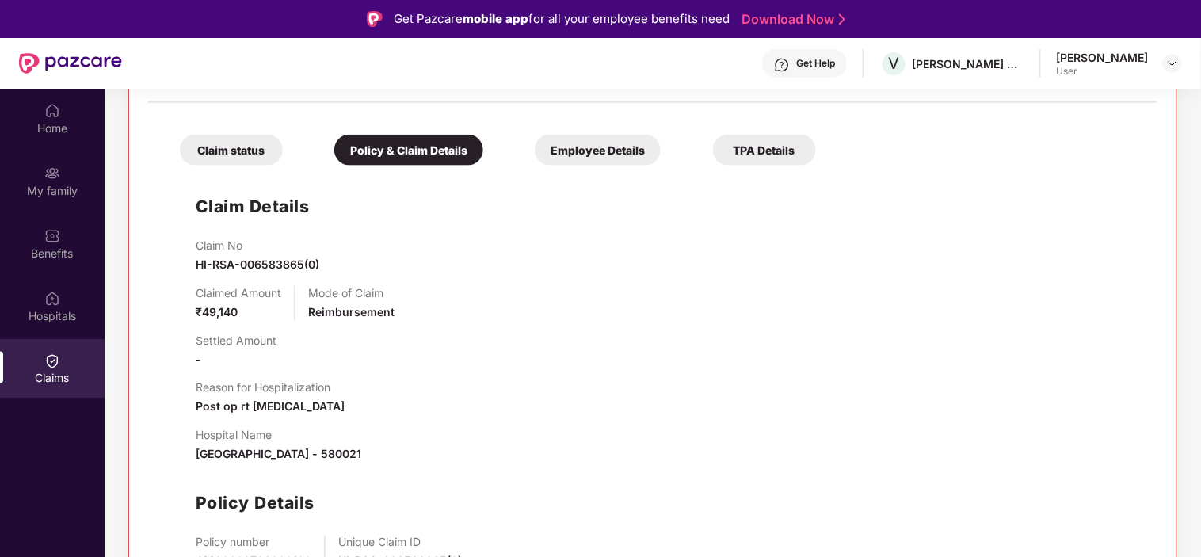
scroll to position [704, 0]
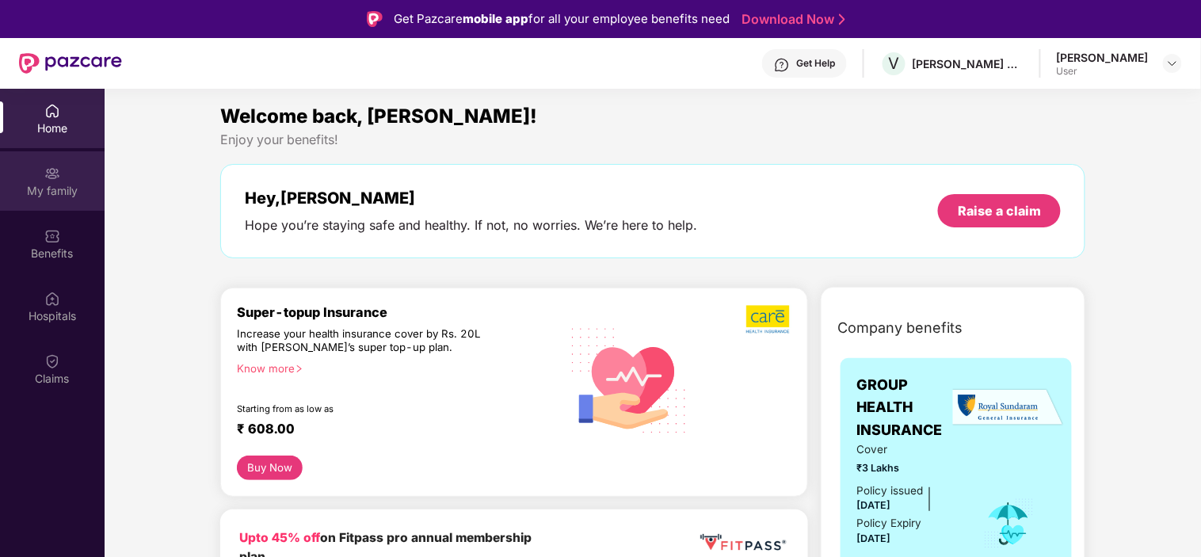
click at [35, 160] on div "My family" at bounding box center [52, 180] width 105 height 59
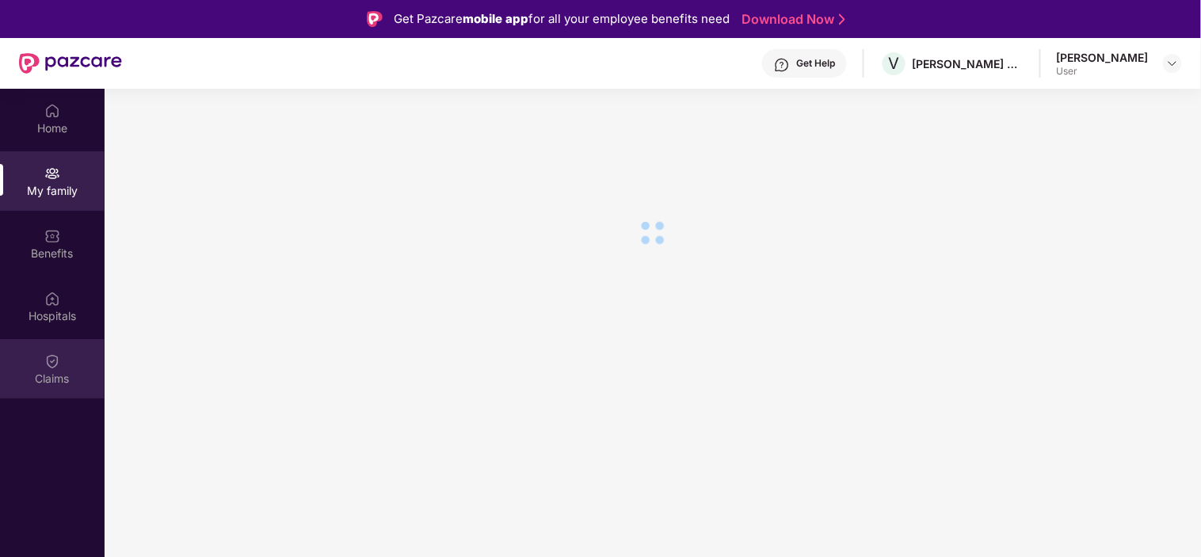
click at [66, 371] on div "Claims" at bounding box center [52, 379] width 105 height 16
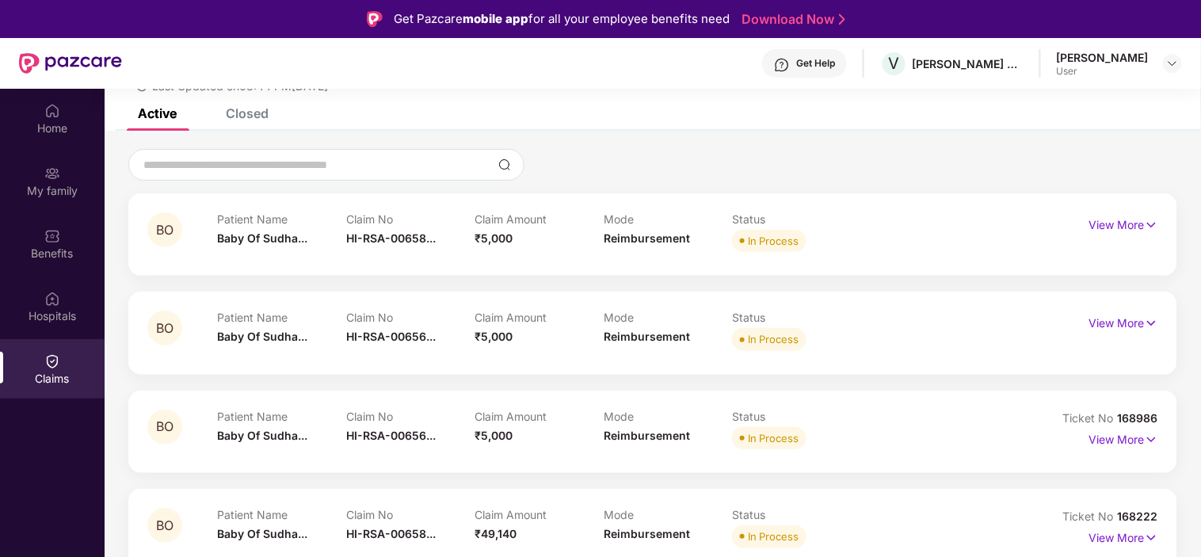
scroll to position [264, 0]
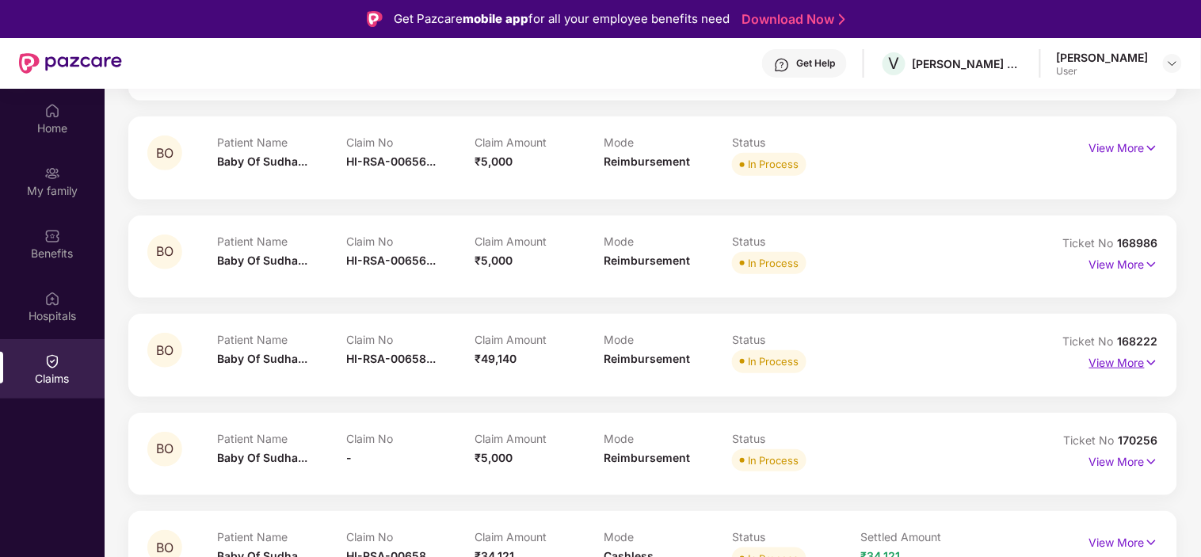
click at [1112, 365] on p "View More" at bounding box center [1124, 360] width 69 height 21
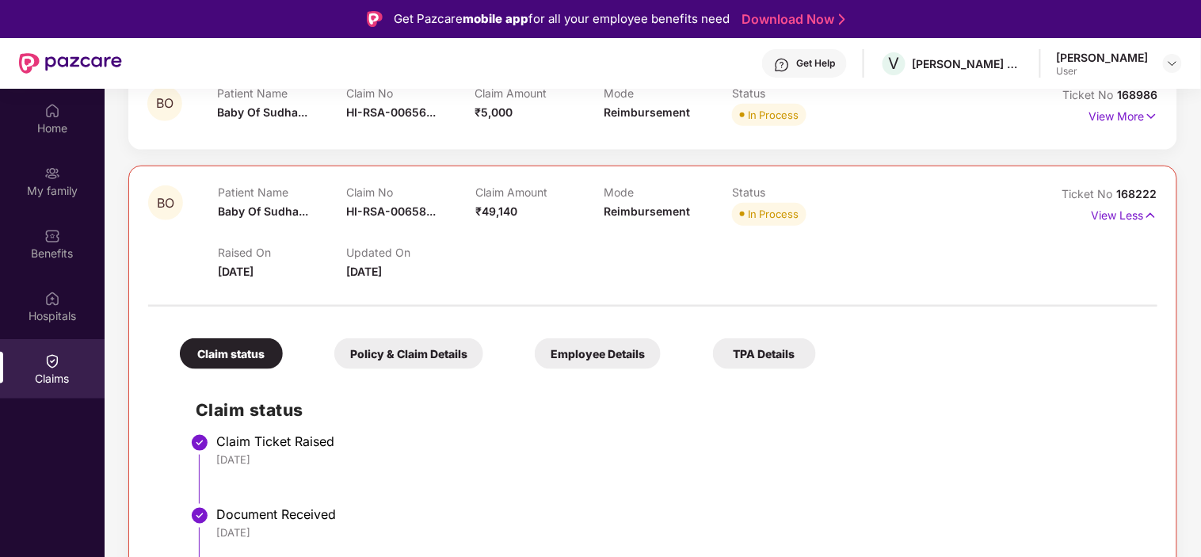
scroll to position [440, 0]
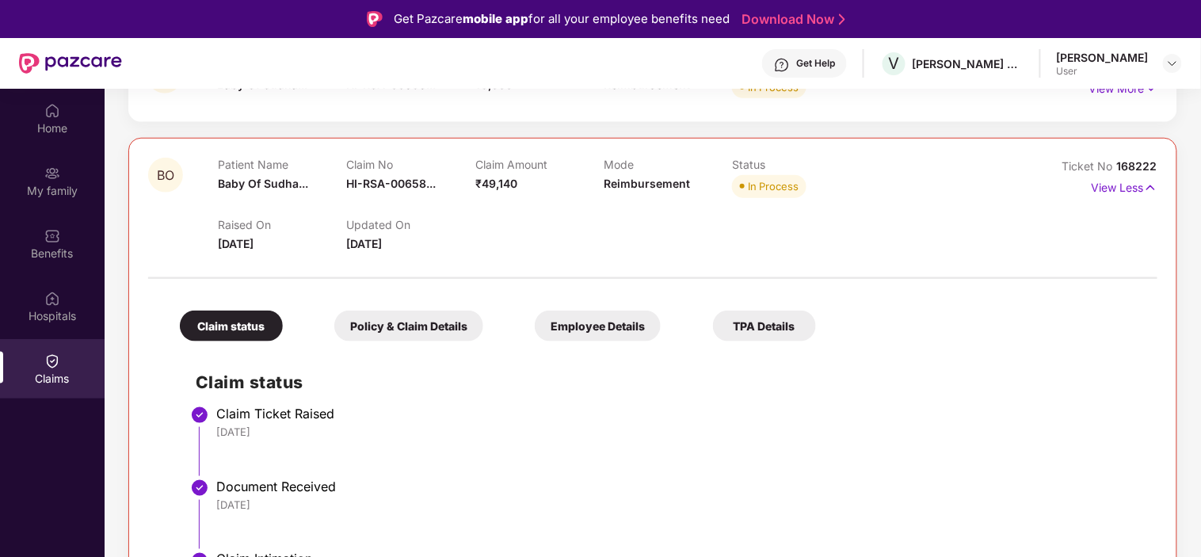
click at [373, 239] on span "[DATE]" at bounding box center [365, 243] width 36 height 13
click at [418, 326] on div "Policy & Claim Details" at bounding box center [408, 326] width 149 height 31
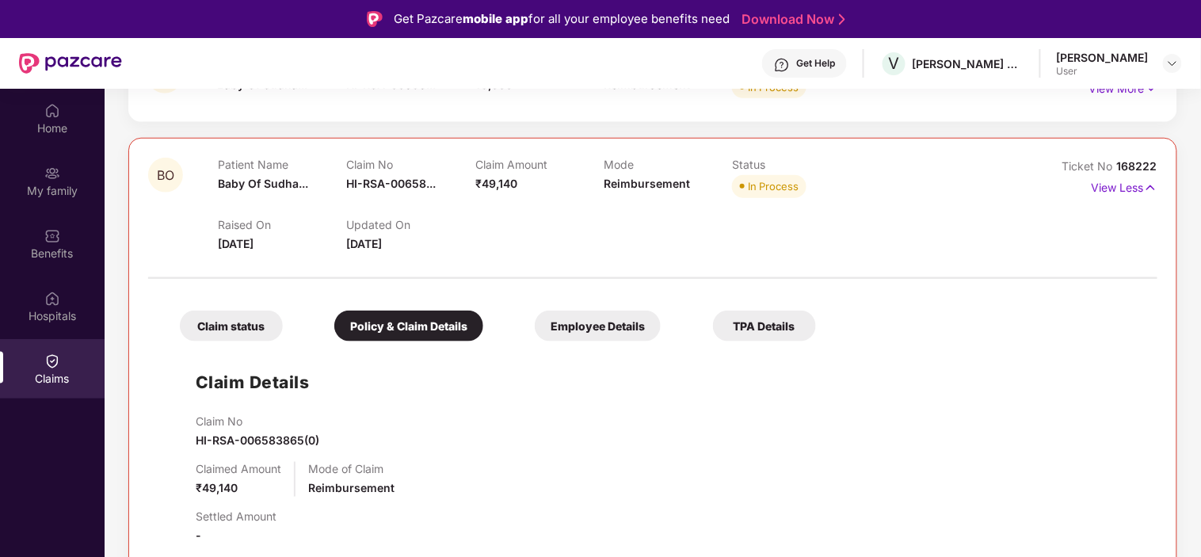
click at [250, 330] on div "Claim status" at bounding box center [231, 326] width 103 height 31
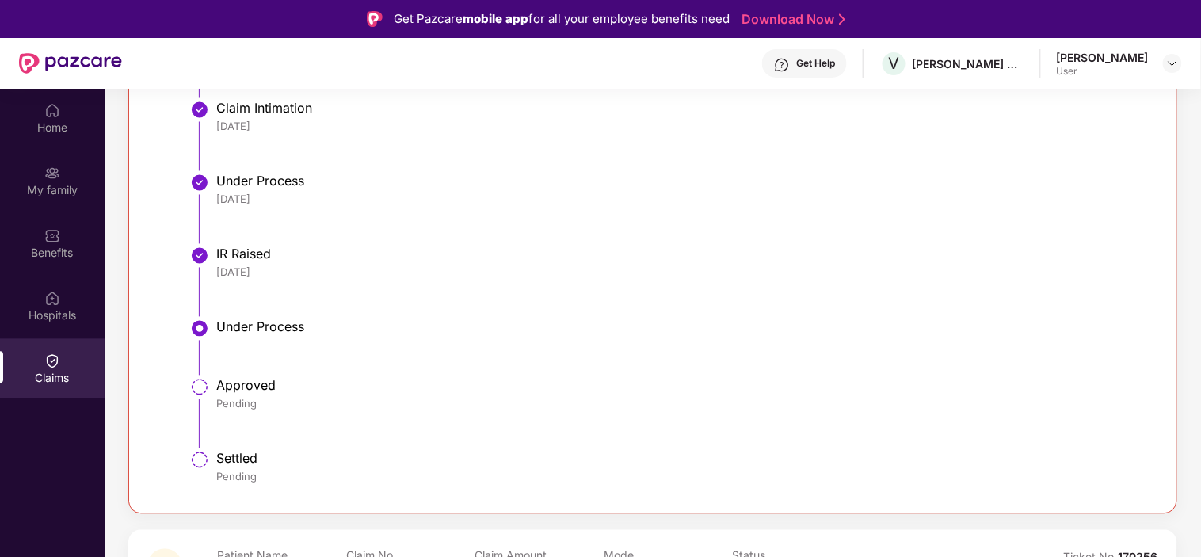
scroll to position [880, 0]
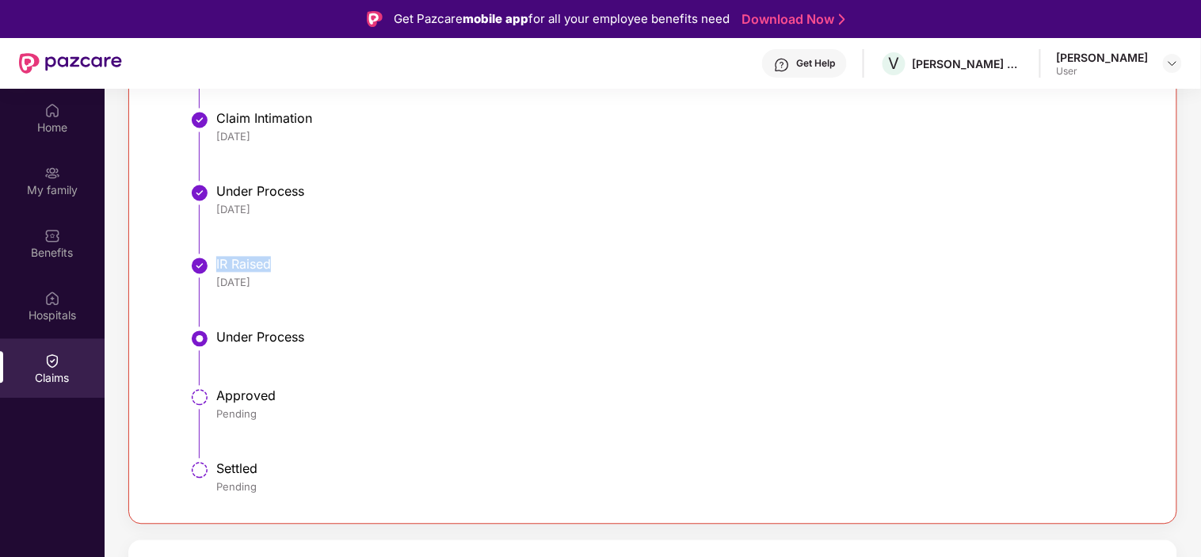
drag, startPoint x: 326, startPoint y: 265, endPoint x: 242, endPoint y: 269, distance: 84.1
click at [216, 262] on div "IR Raised" at bounding box center [679, 265] width 926 height 16
click at [266, 269] on div "IR Raised" at bounding box center [679, 265] width 926 height 16
click at [200, 267] on img at bounding box center [199, 266] width 19 height 19
drag, startPoint x: 212, startPoint y: 259, endPoint x: 328, endPoint y: 264, distance: 116.6
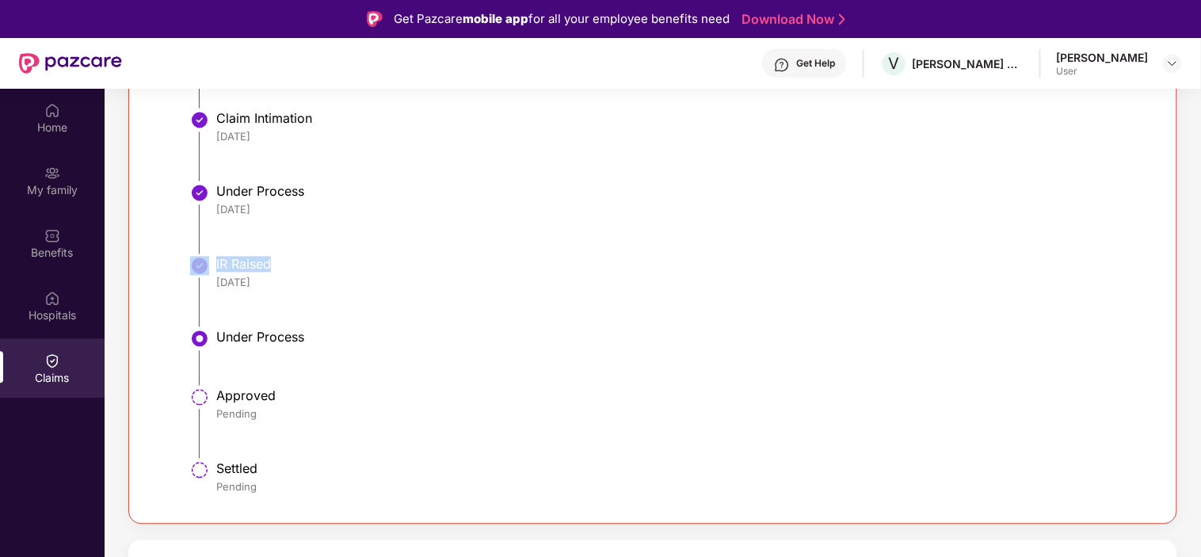
click at [284, 262] on li "IR Raised 05 Sep 2025" at bounding box center [669, 298] width 946 height 73
click at [328, 264] on div "IR Raised" at bounding box center [679, 265] width 926 height 16
drag, startPoint x: 273, startPoint y: 262, endPoint x: 212, endPoint y: 262, distance: 60.2
click at [212, 262] on li "IR Raised 05 Sep 2025" at bounding box center [669, 298] width 946 height 73
copy div "IR Raised"
